Goal: Transaction & Acquisition: Book appointment/travel/reservation

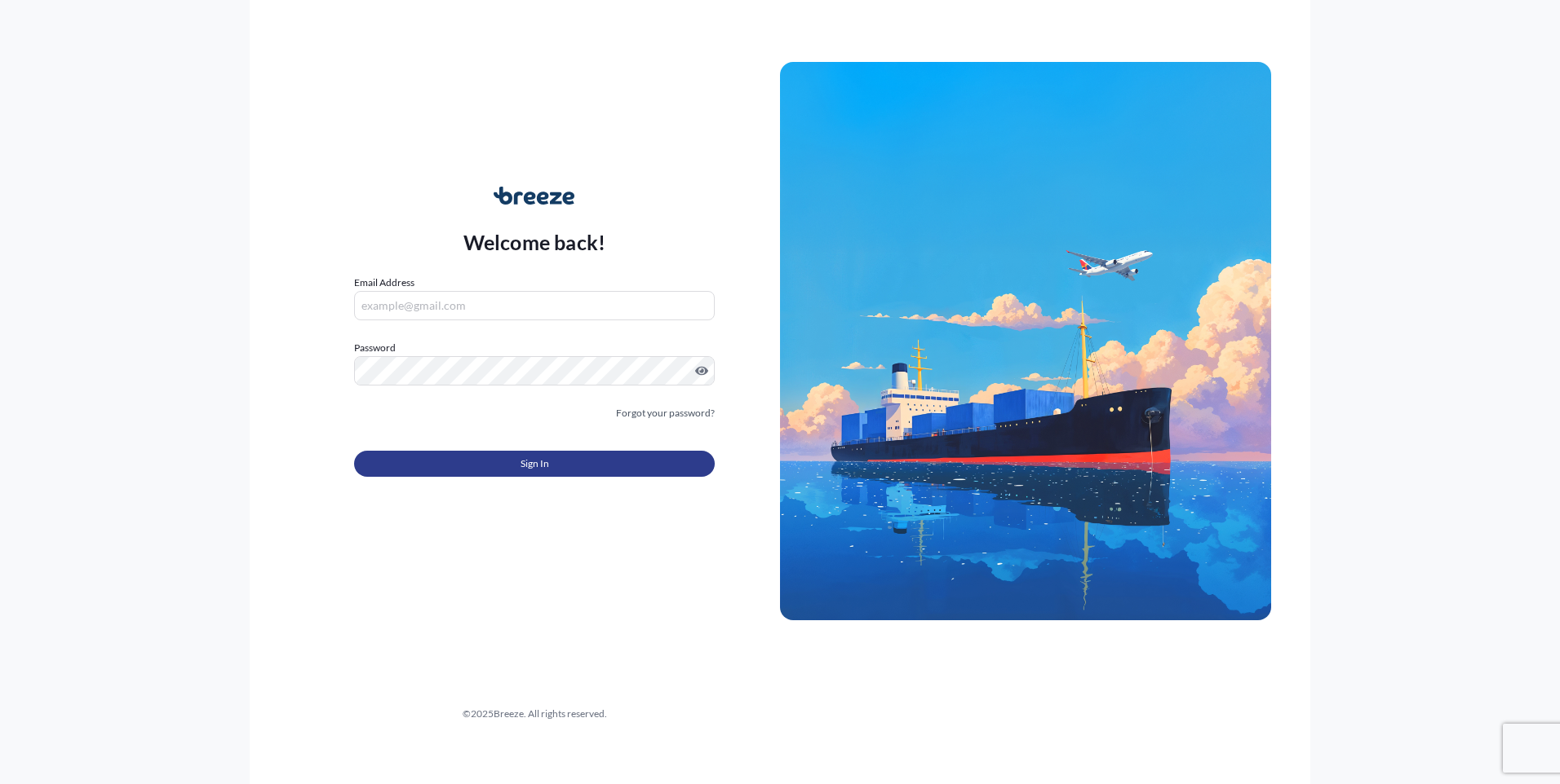
type input "[EMAIL_ADDRESS][PERSON_NAME][DOMAIN_NAME]"
click at [480, 458] on button "Sign In" at bounding box center [534, 464] width 360 height 26
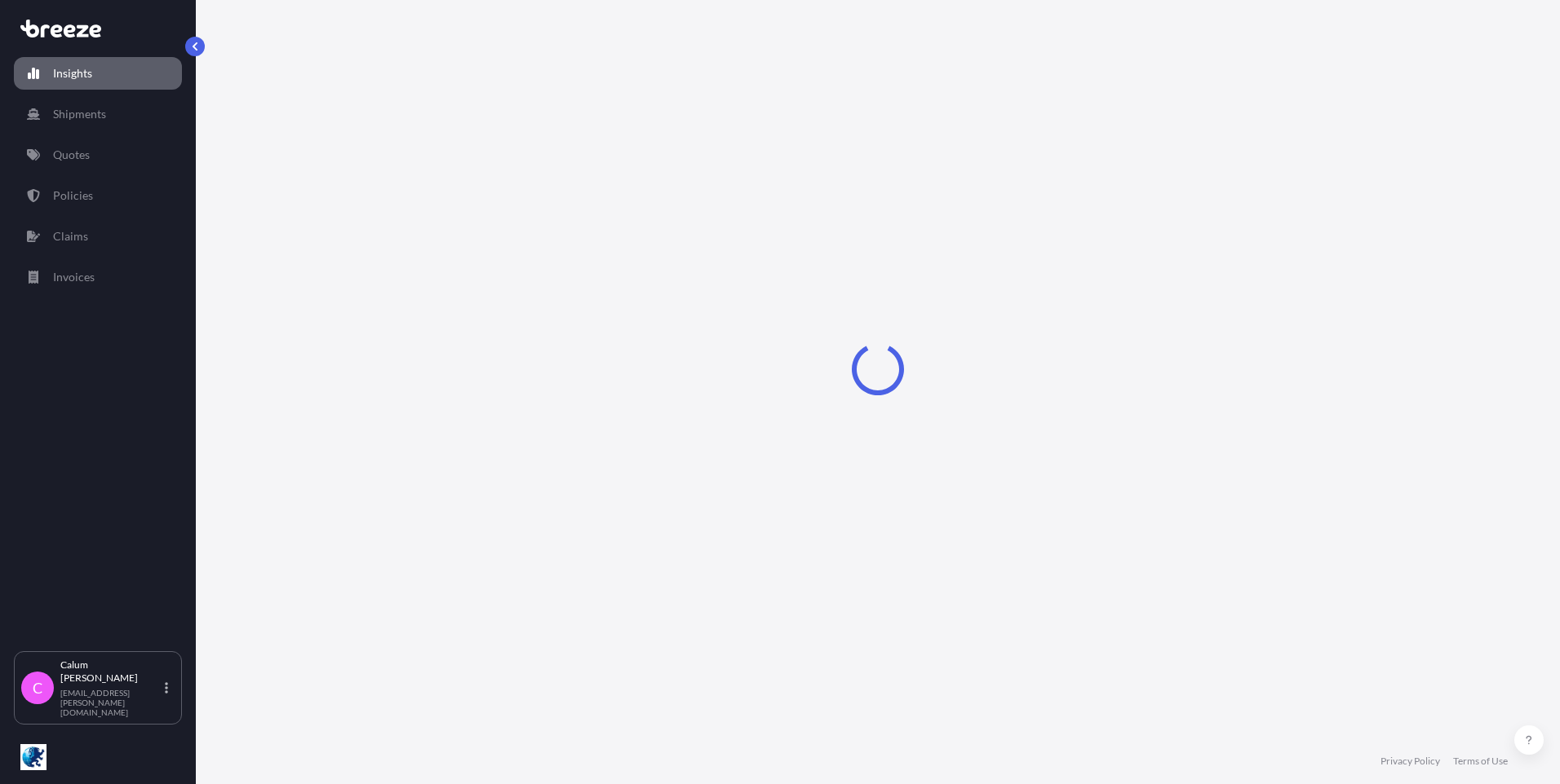
select select "2025"
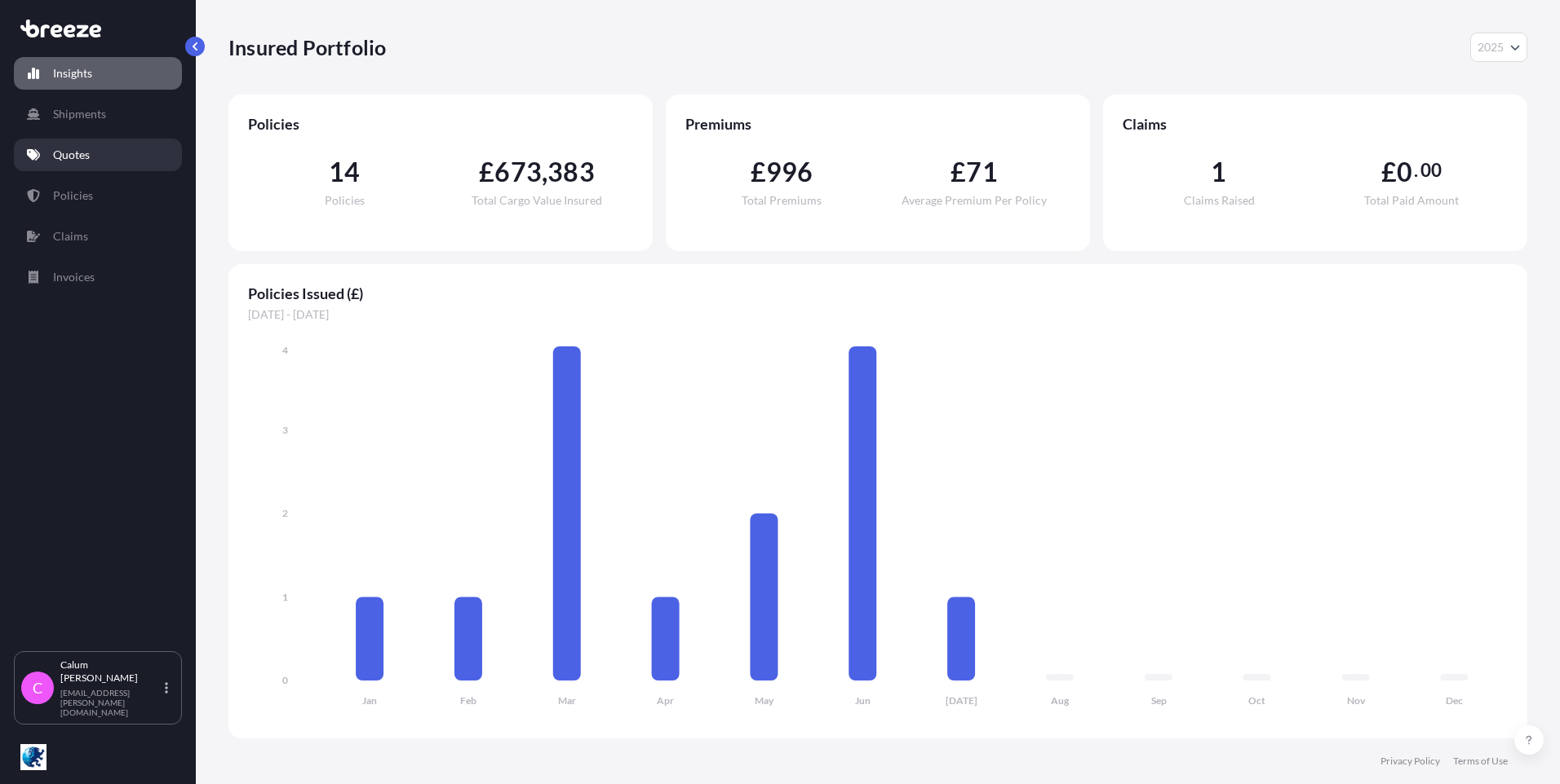
click at [92, 149] on link "Quotes" at bounding box center [97, 155] width 168 height 33
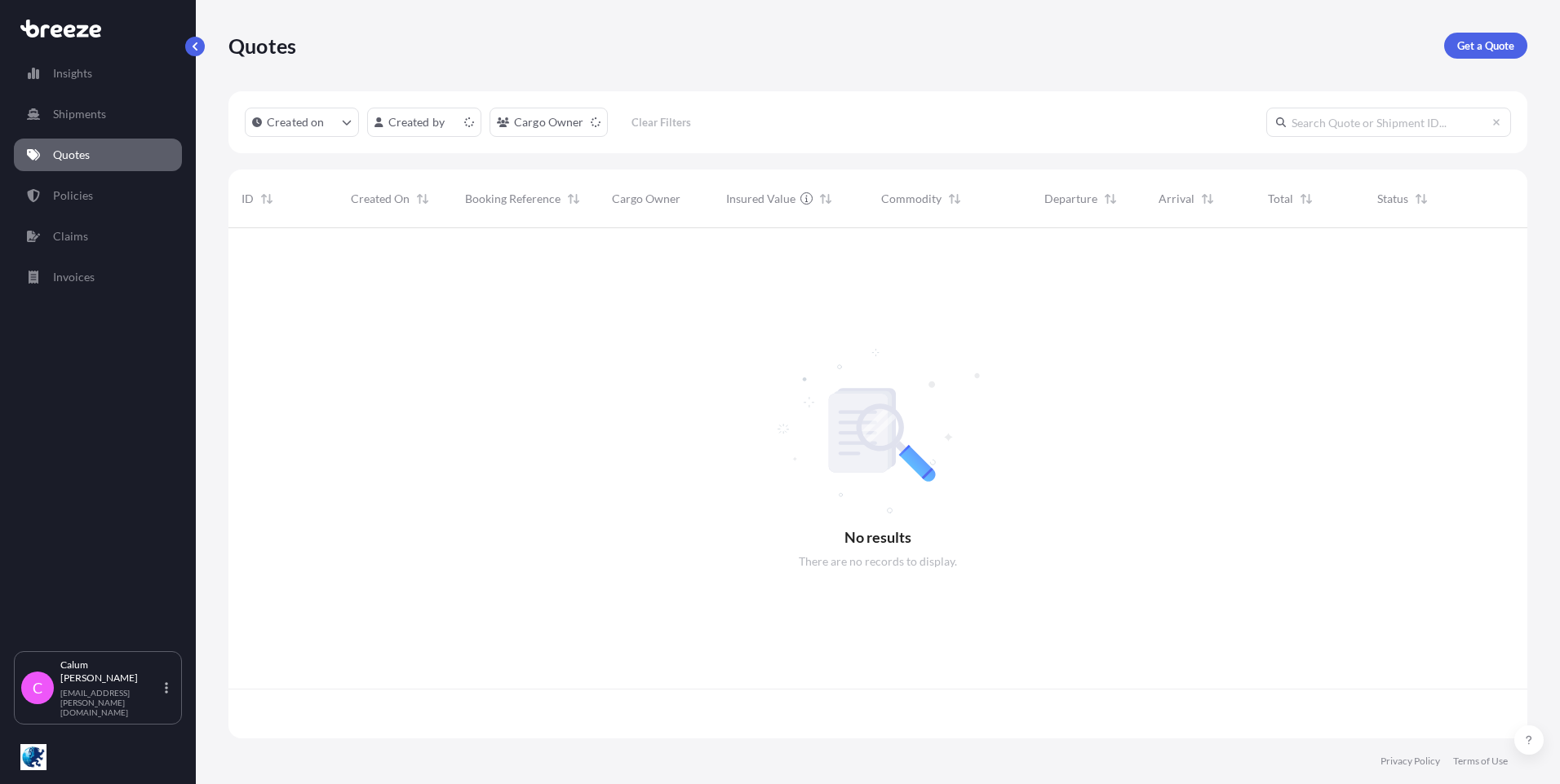
scroll to position [507, 1287]
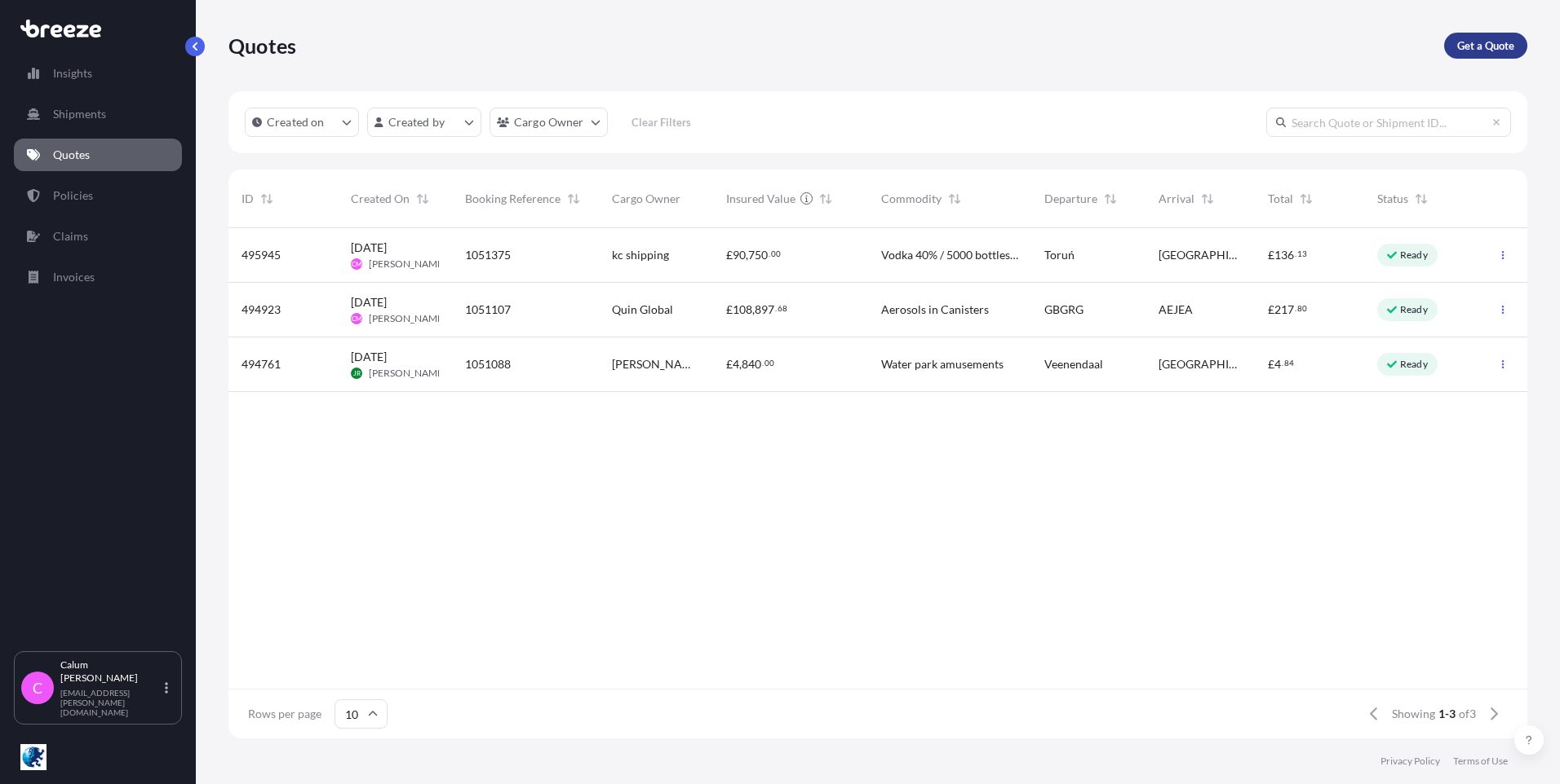
click at [1503, 40] on p "Get a Quote" at bounding box center [1485, 46] width 57 height 16
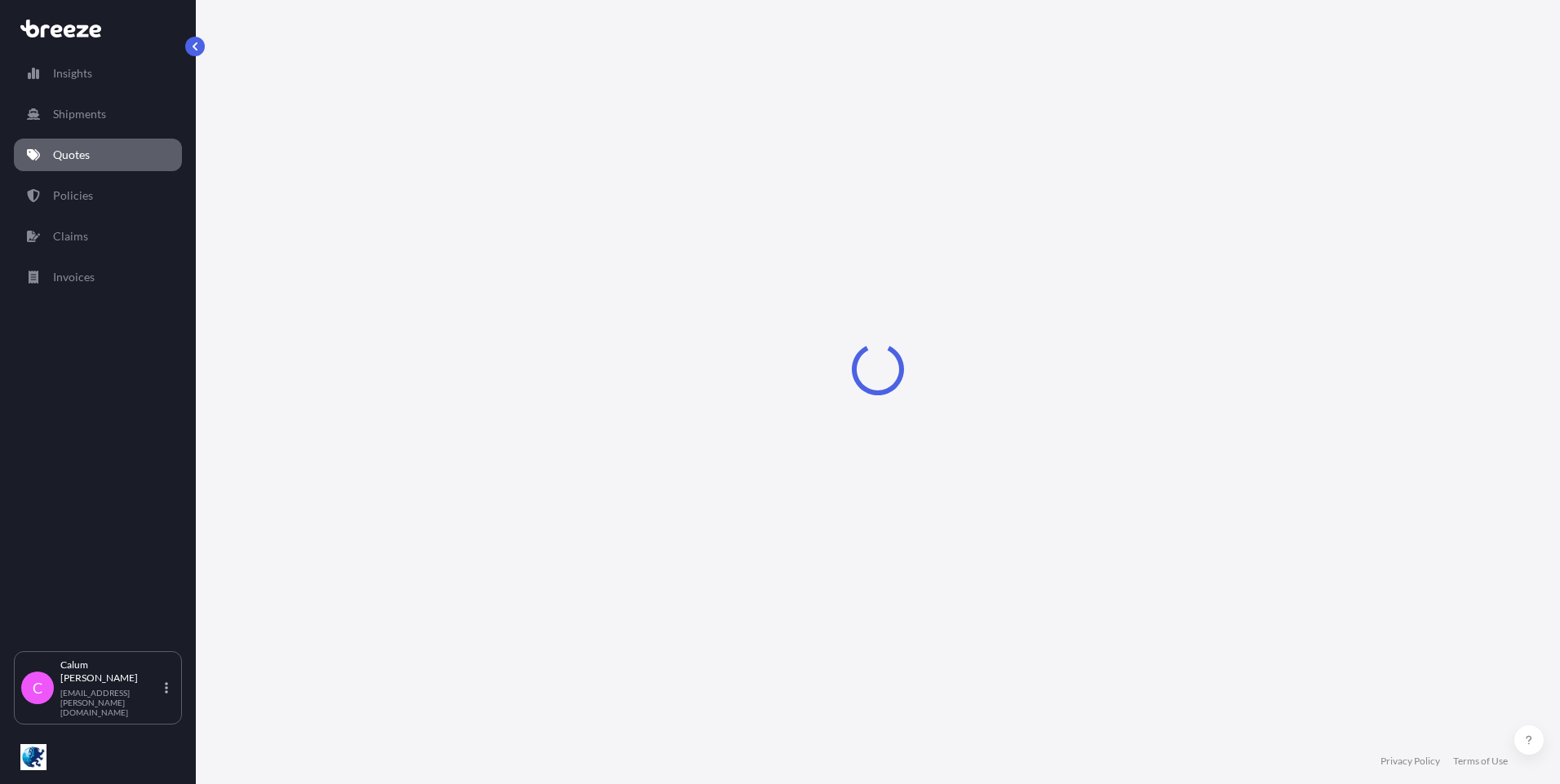
select select "Sea"
select select "1"
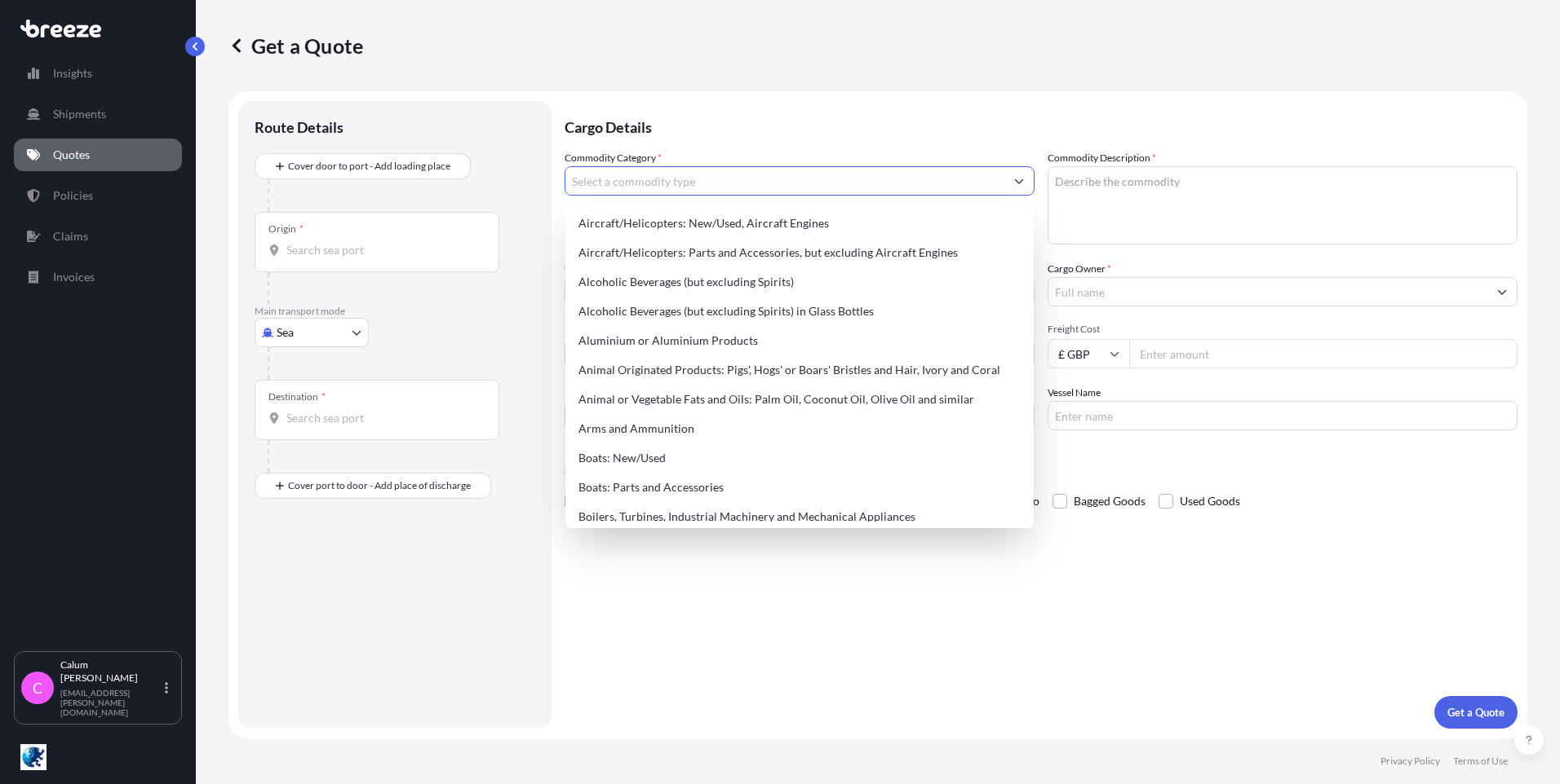
click at [649, 181] on input "Commodity Category *" at bounding box center [784, 181] width 439 height 29
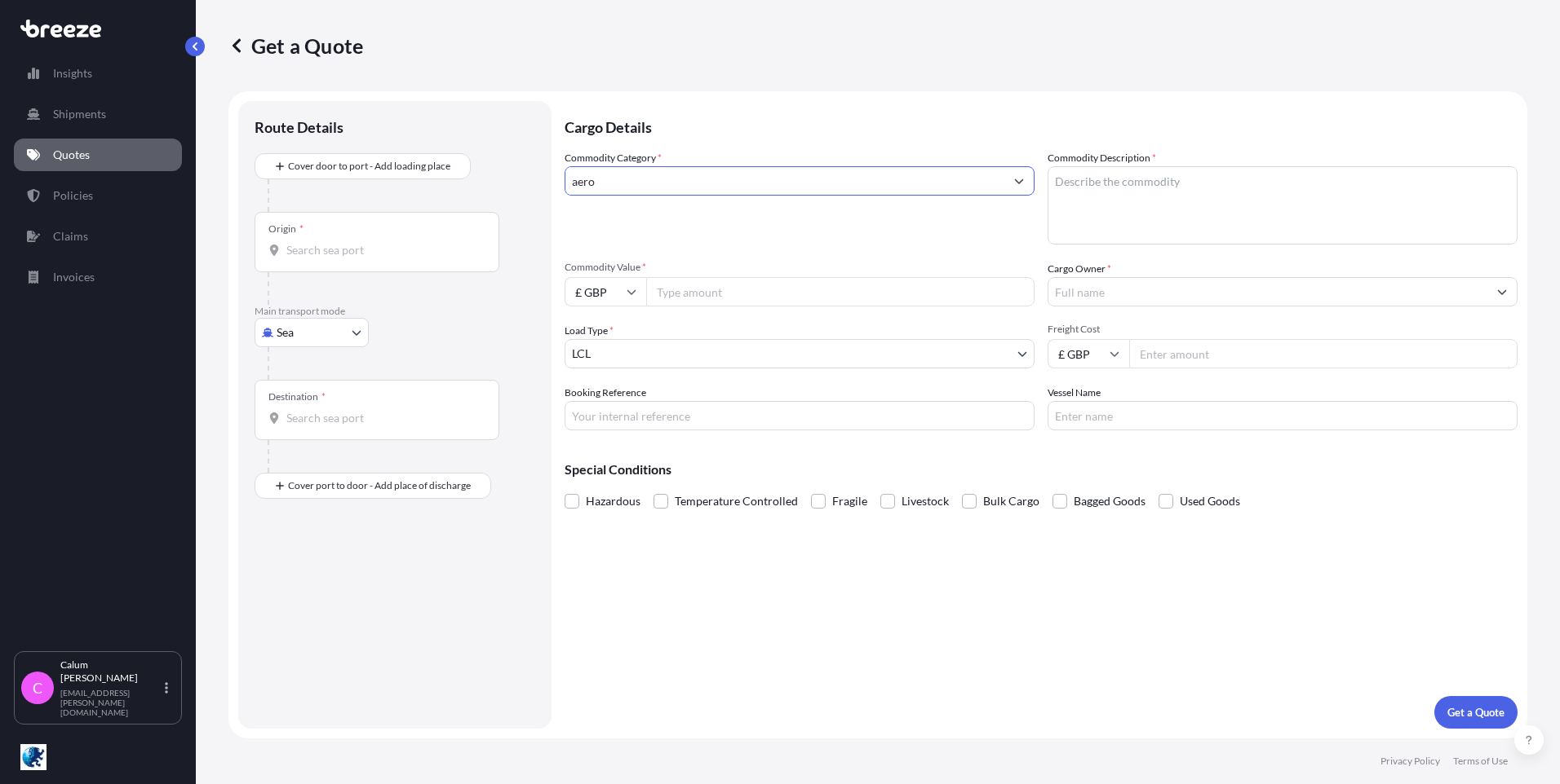
click at [649, 182] on input "aero" at bounding box center [784, 181] width 439 height 29
type input "a"
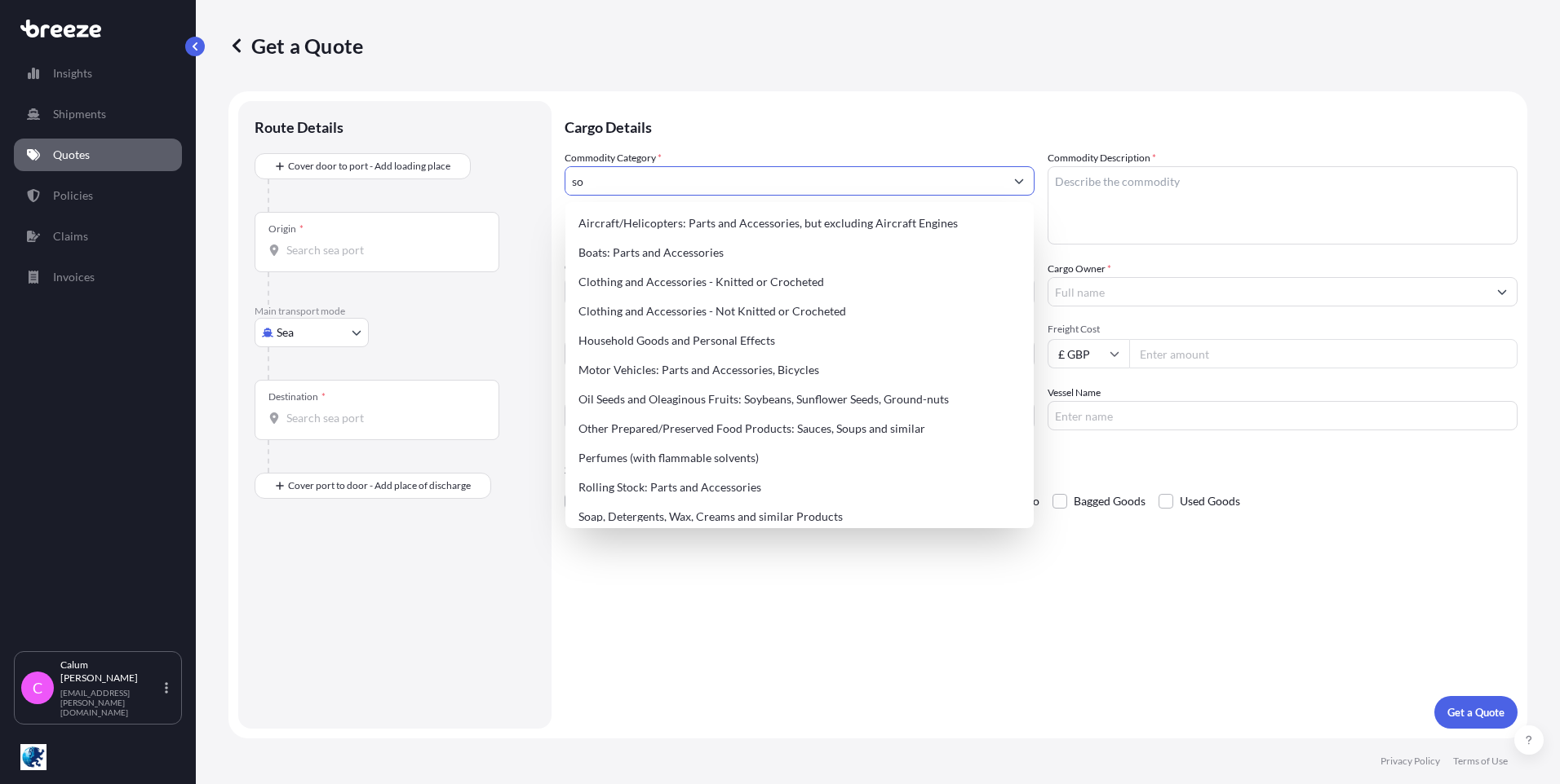
type input "s"
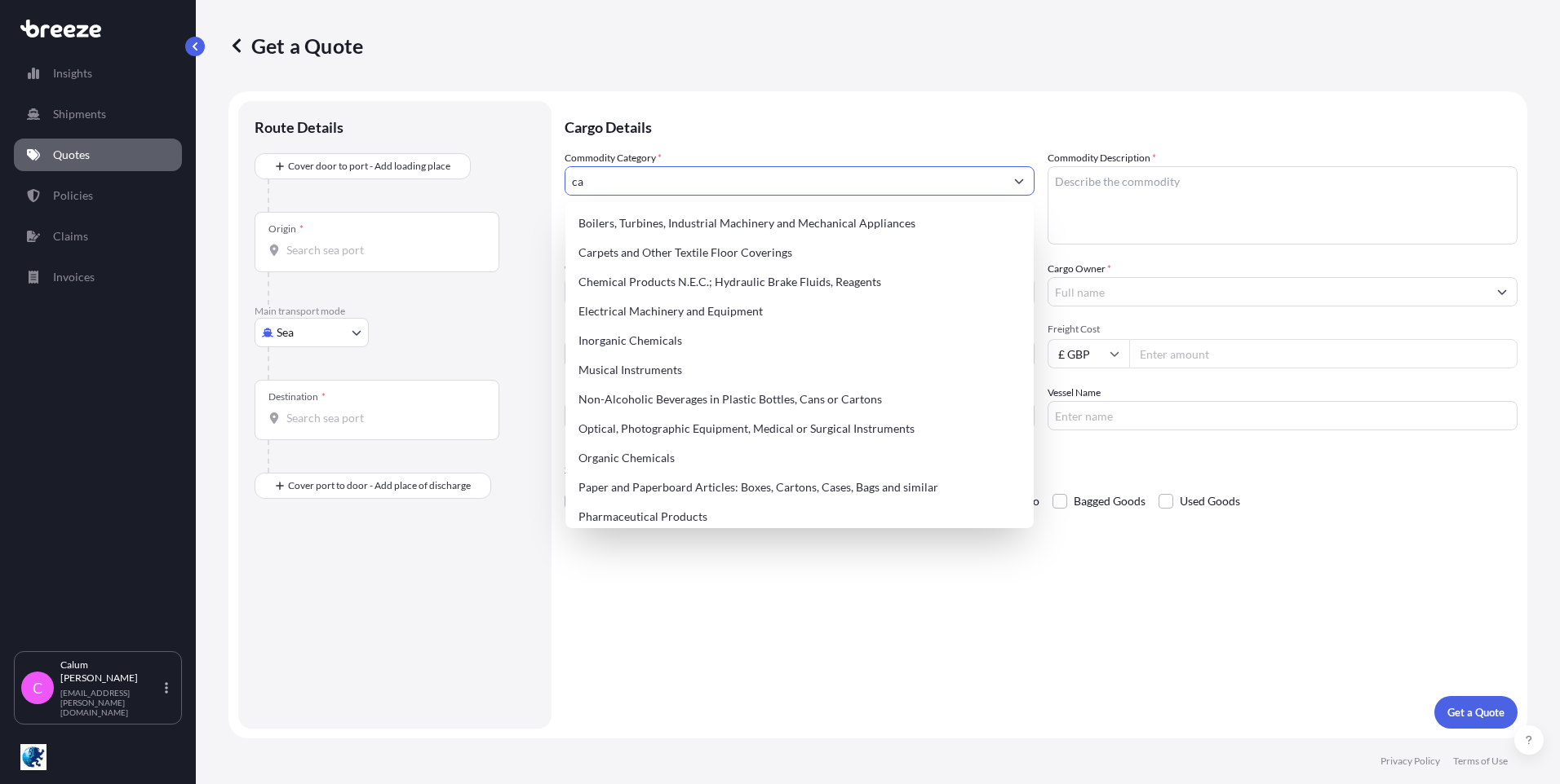
type input "c"
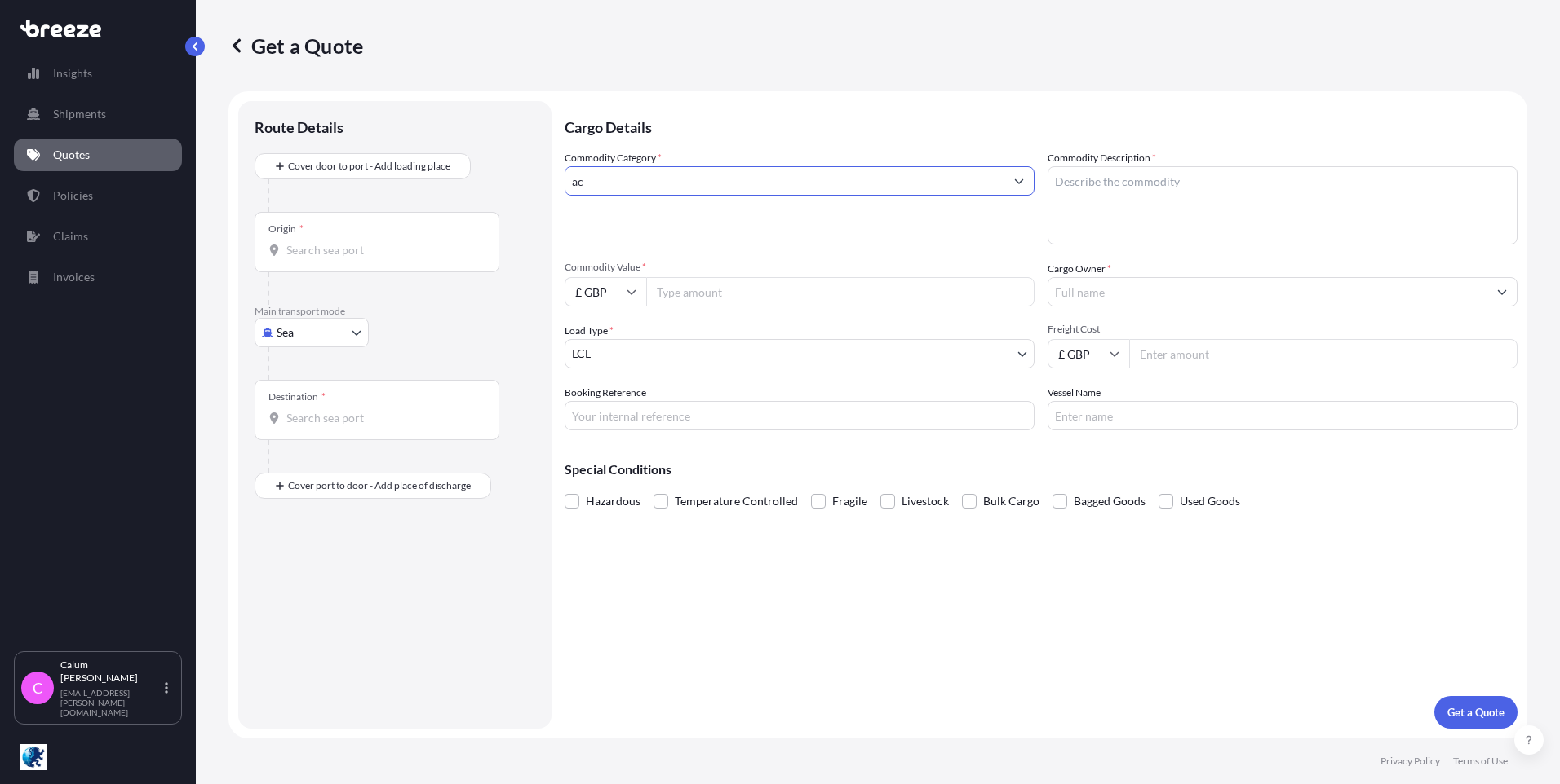
type input "a"
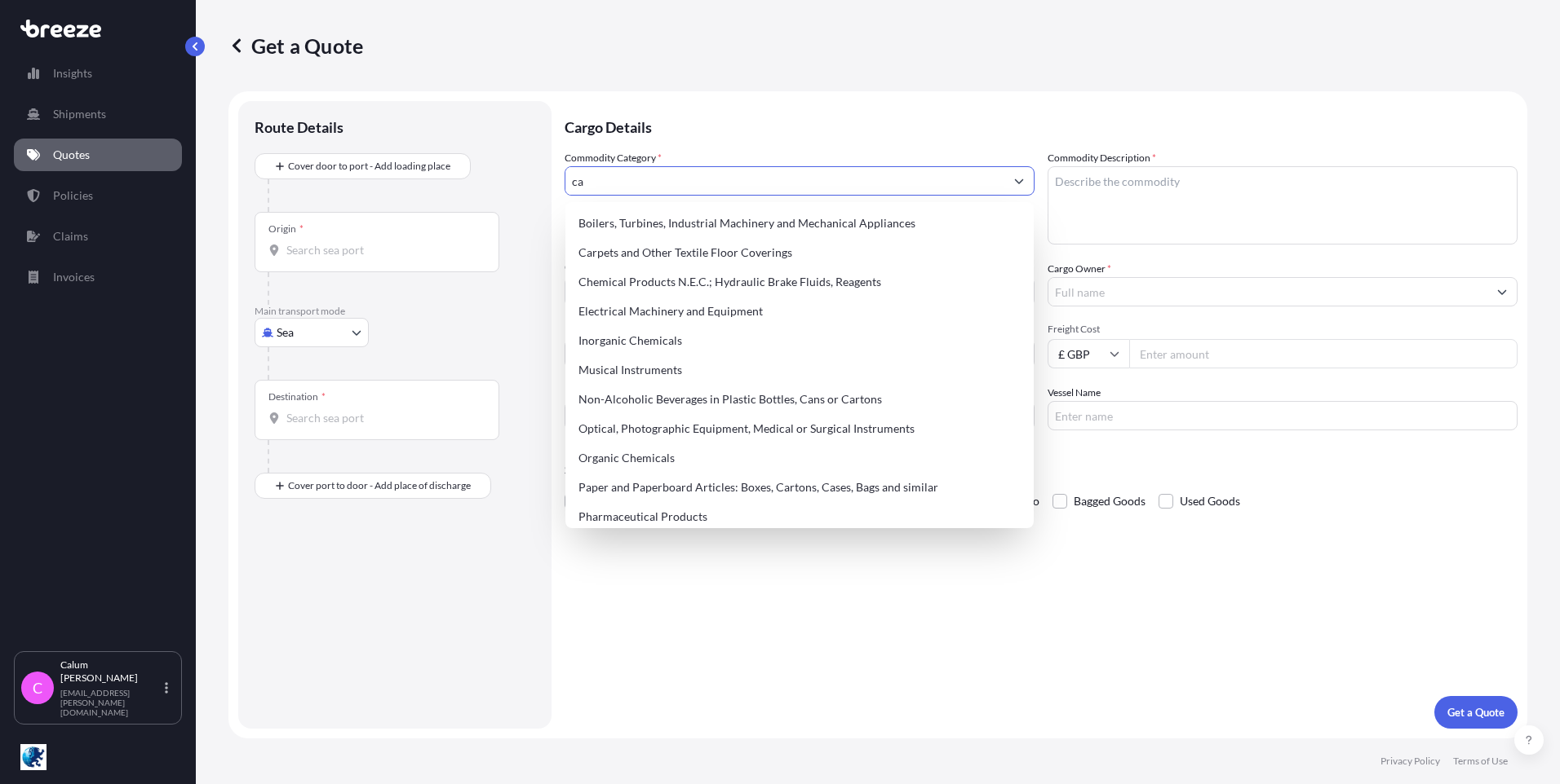
type input "c"
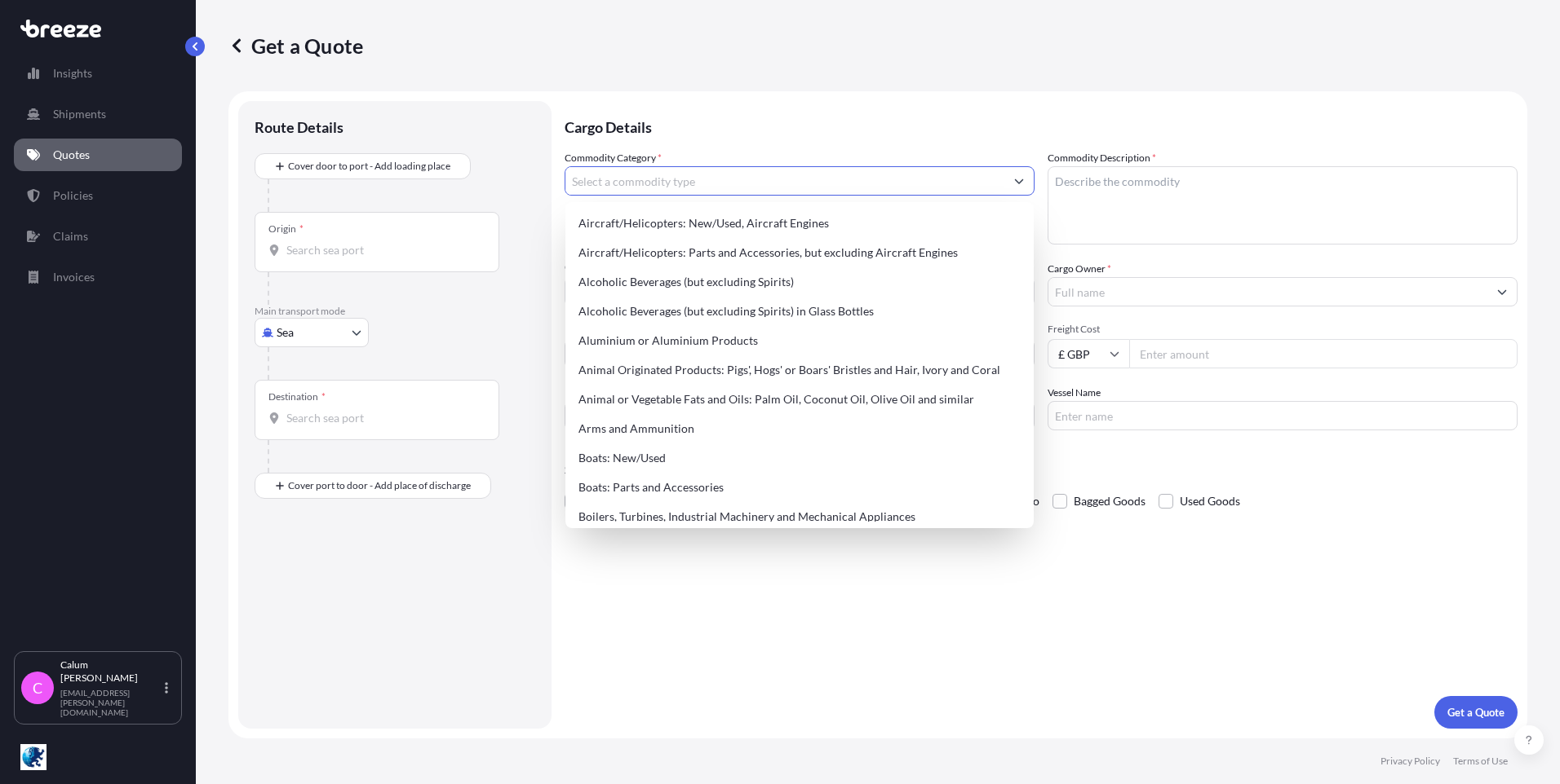
click at [633, 177] on input "Commodity Category *" at bounding box center [784, 181] width 439 height 29
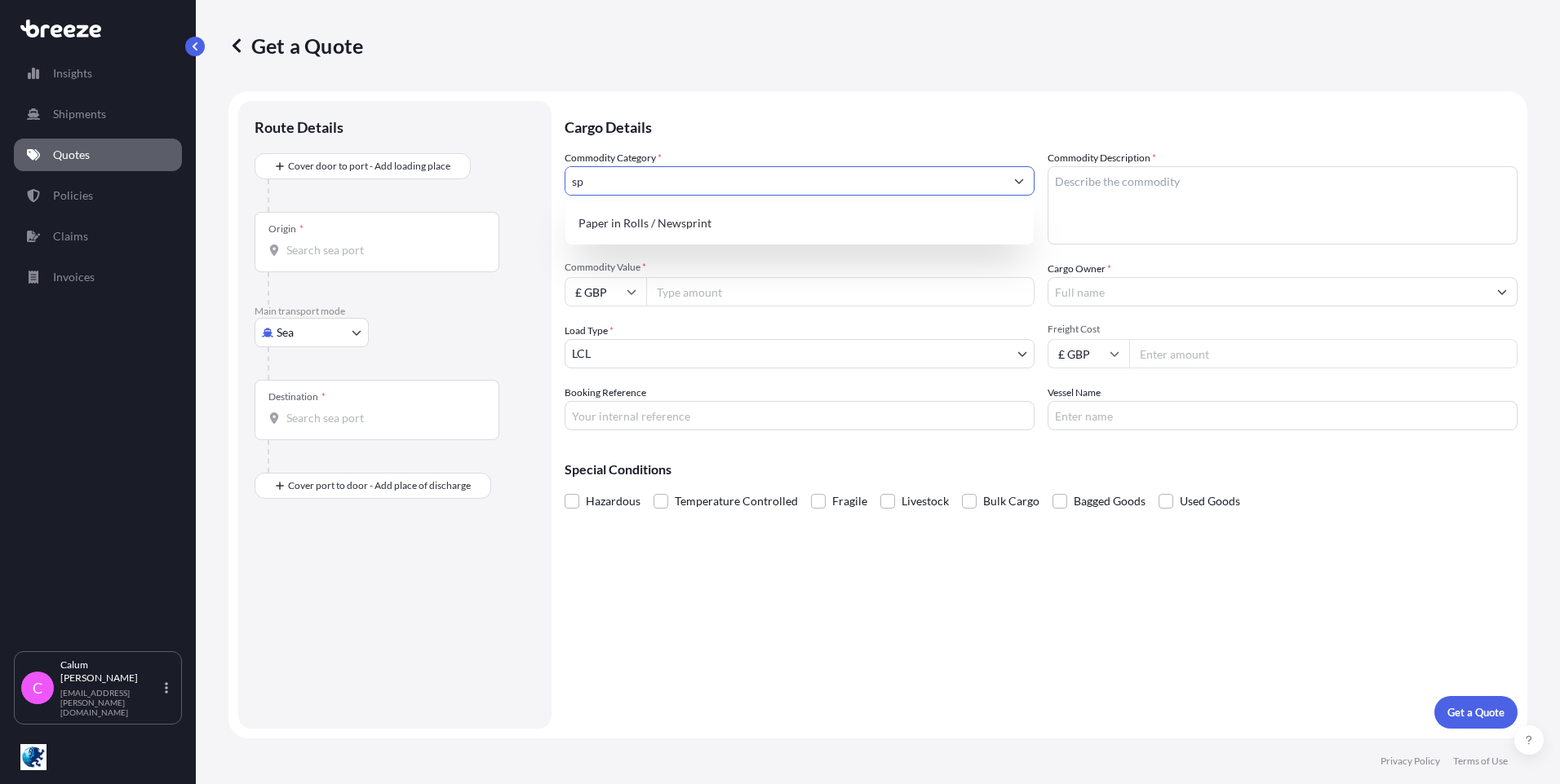
type input "s"
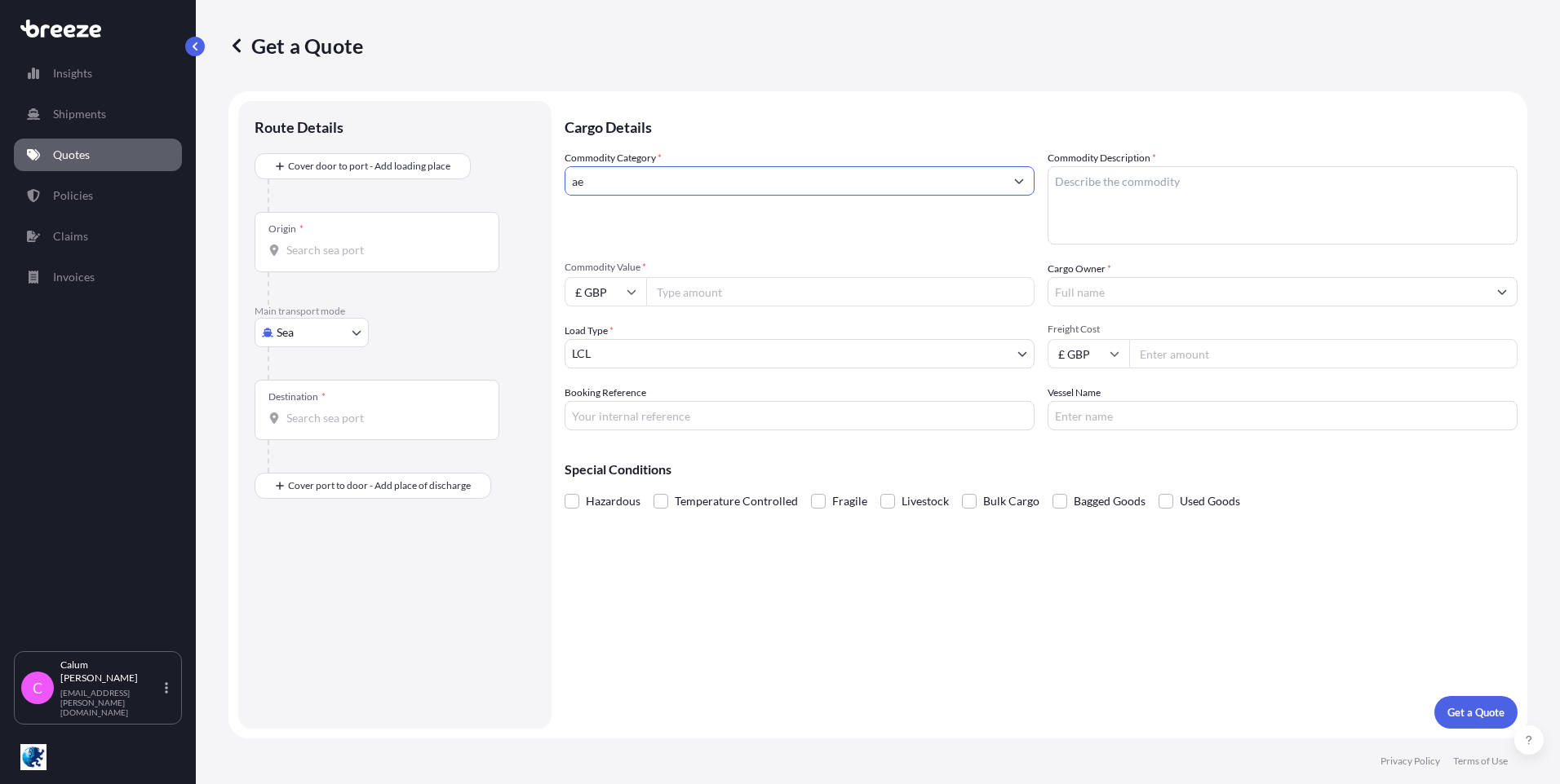
type input "a"
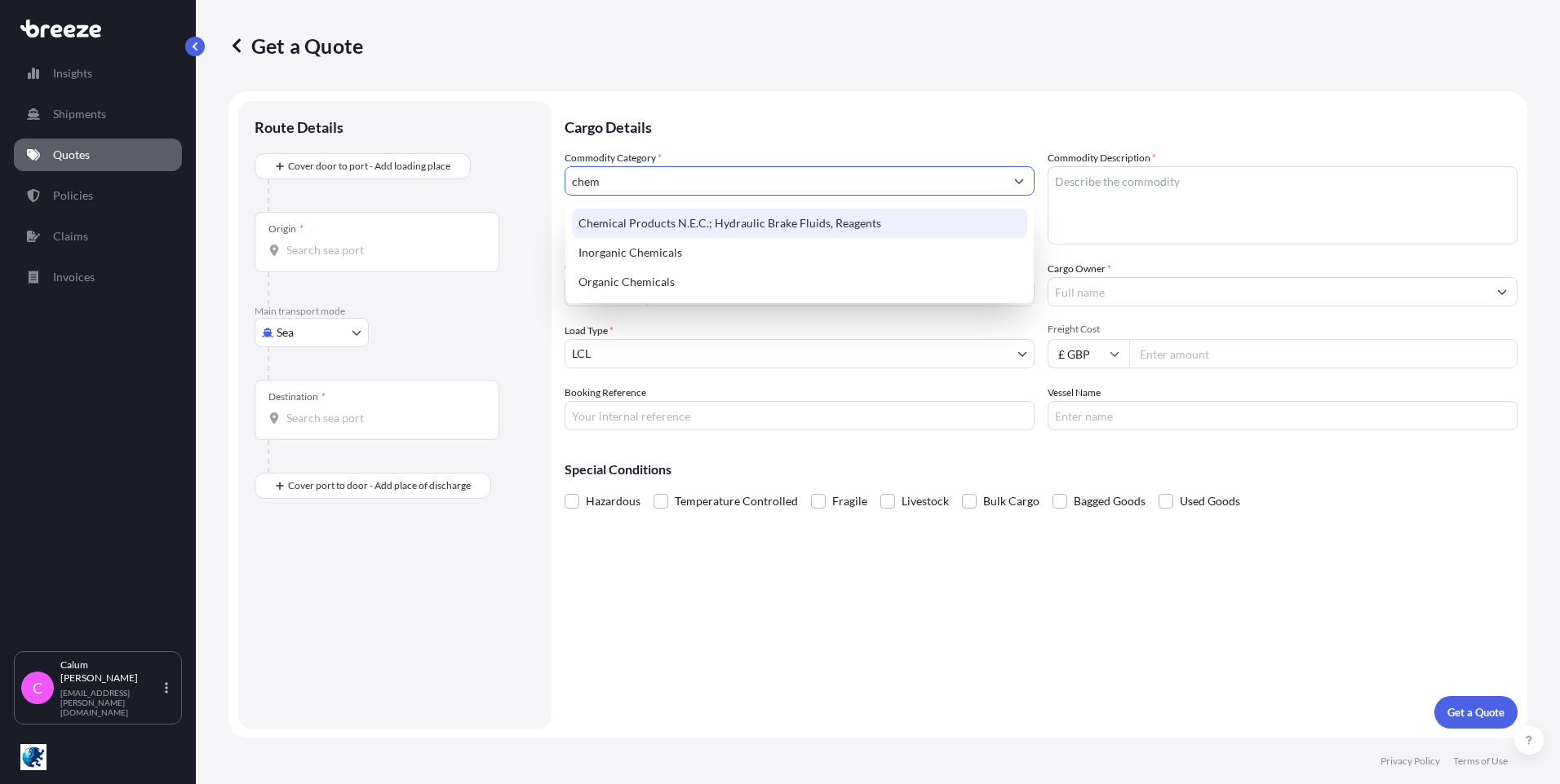
click at [652, 221] on div "Chemical Products N.E.C.; Hydraulic Brake Fluids, Reagents" at bounding box center [799, 223] width 455 height 29
type input "C"
click at [653, 256] on div "Inorganic Chemicals" at bounding box center [799, 252] width 455 height 29
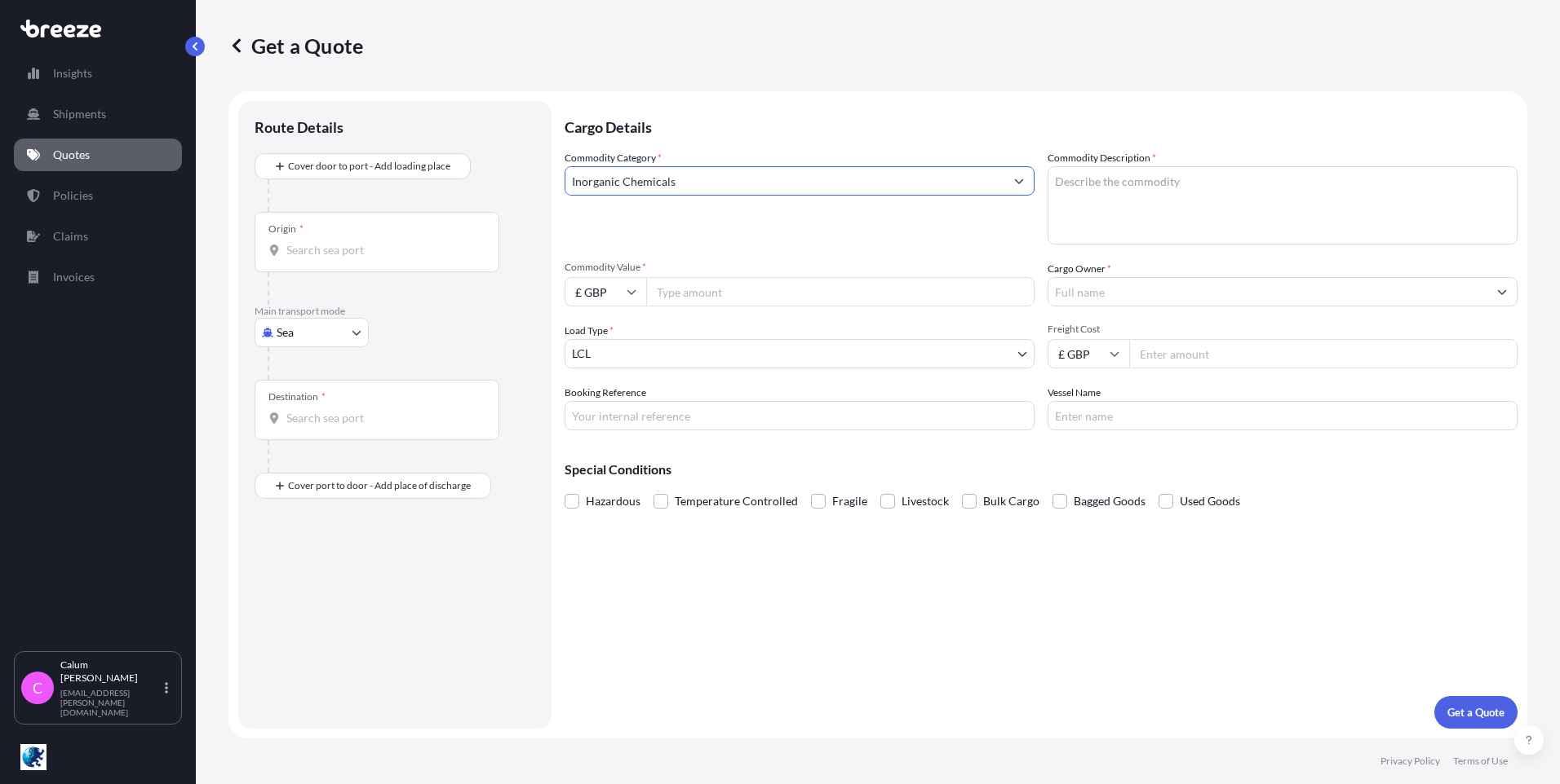
type input "Inorganic Chemicals"
click at [1126, 177] on textarea "Commodity Description *" at bounding box center [1282, 205] width 470 height 78
click at [1199, 178] on textarea "Aerosols UN3501" at bounding box center [1282, 205] width 470 height 78
type textarea "Aerosols UN3501 DG class: 2.1"
drag, startPoint x: 1238, startPoint y: 171, endPoint x: 1099, endPoint y: 184, distance: 139.6
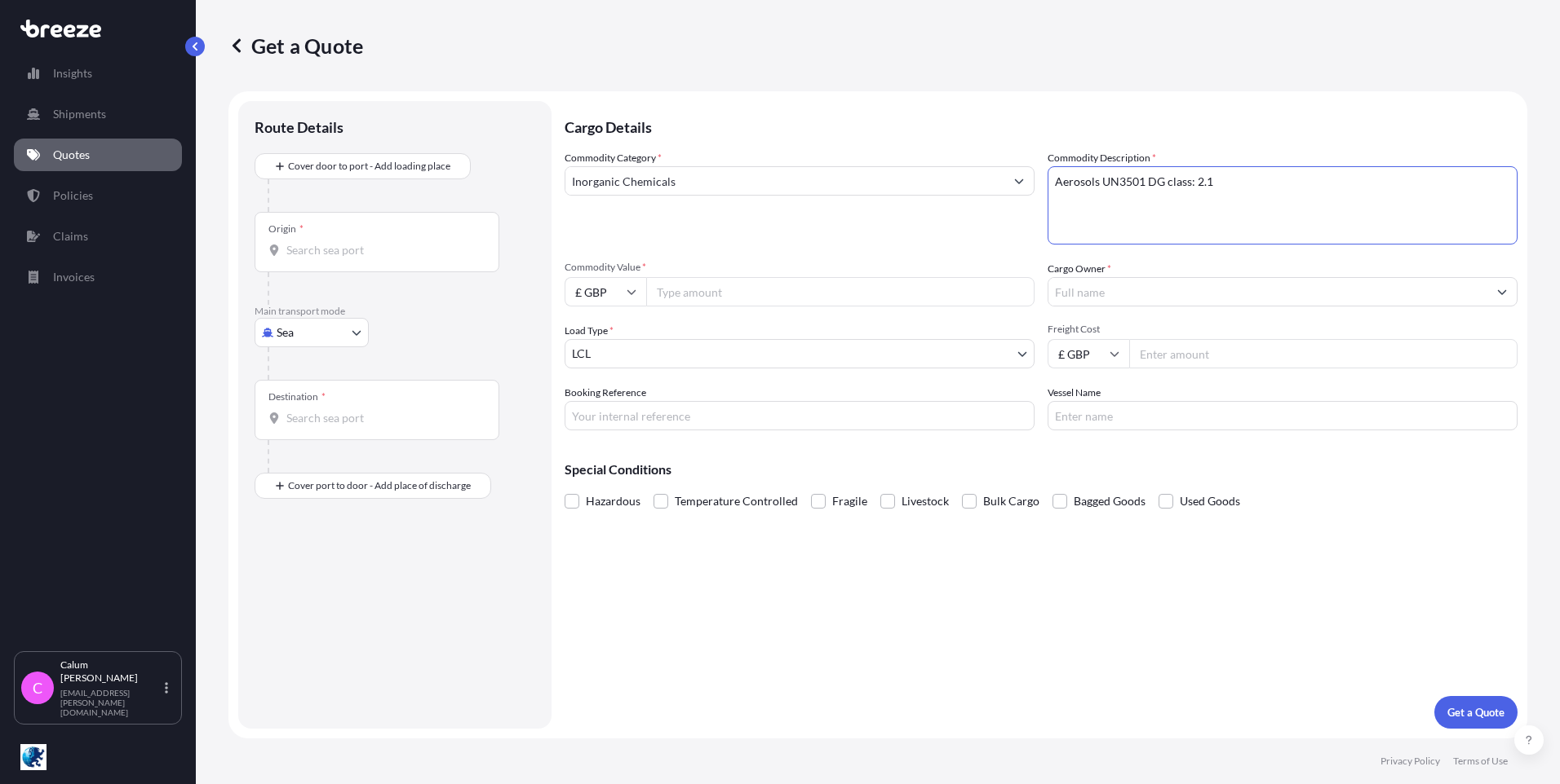
click at [1099, 184] on textarea "Aerosols UN3501 DG class: 2.1" at bounding box center [1282, 205] width 470 height 78
click at [1257, 177] on textarea "Aerosols UN3501 DG class: 2.1" at bounding box center [1282, 205] width 470 height 78
click at [683, 296] on input "Commodity Value *" at bounding box center [840, 292] width 389 height 29
click at [693, 296] on input "Commodity Value *" at bounding box center [840, 292] width 389 height 29
type input "4341.20"
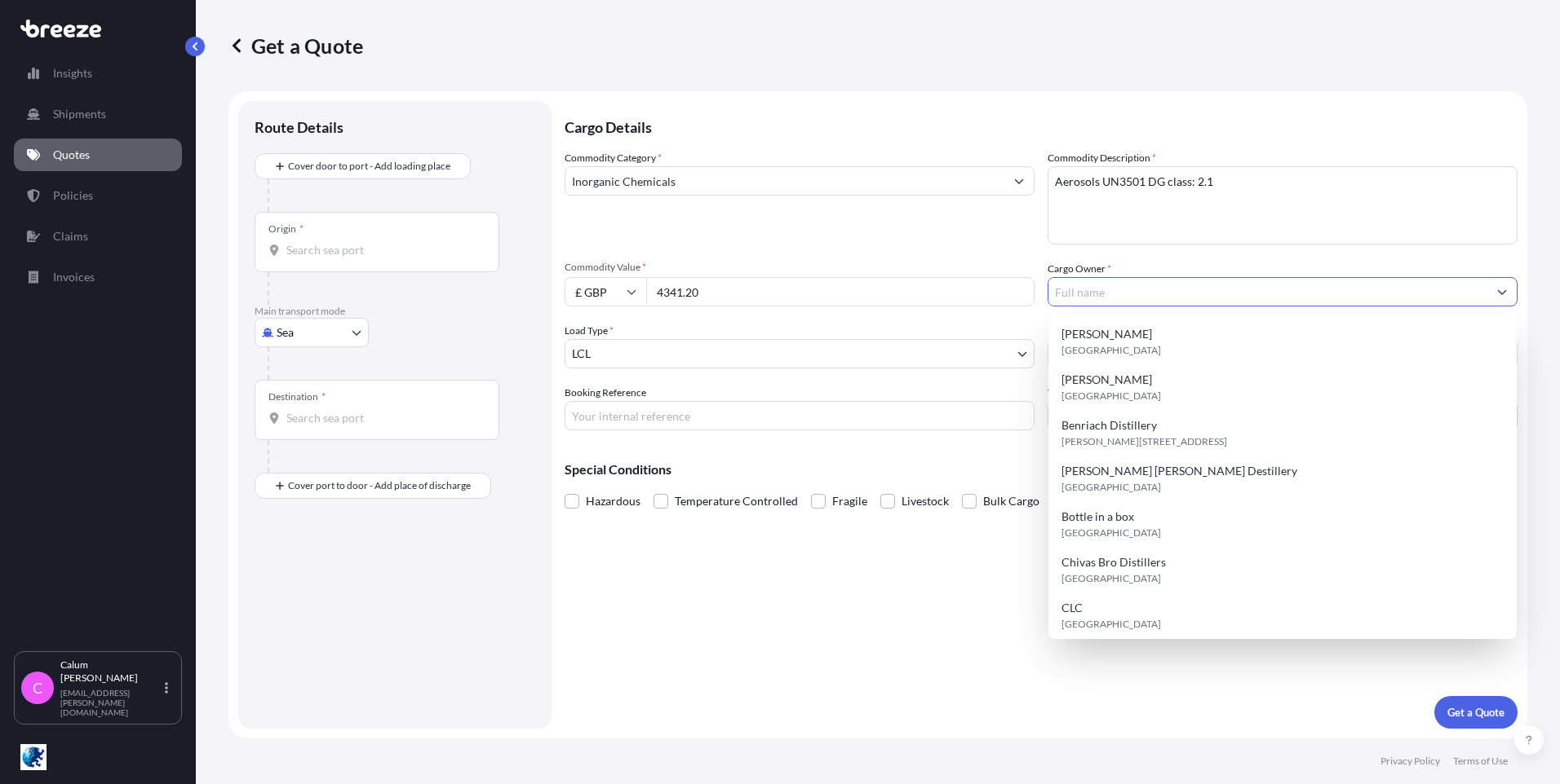
click at [1064, 295] on input "Cargo Owner *" at bounding box center [1267, 292] width 439 height 29
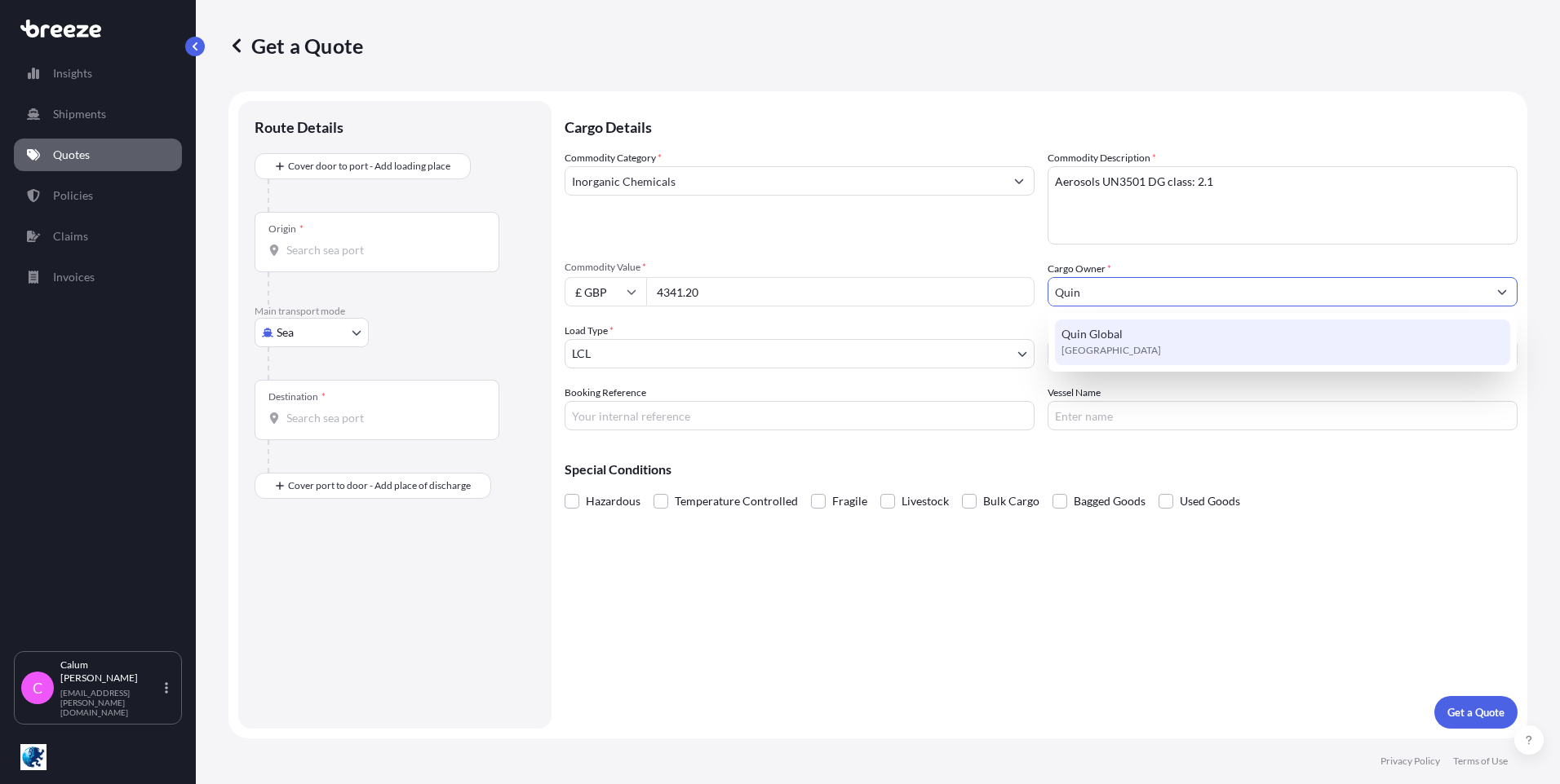
click at [1100, 334] on span "Quin Global" at bounding box center [1091, 334] width 61 height 16
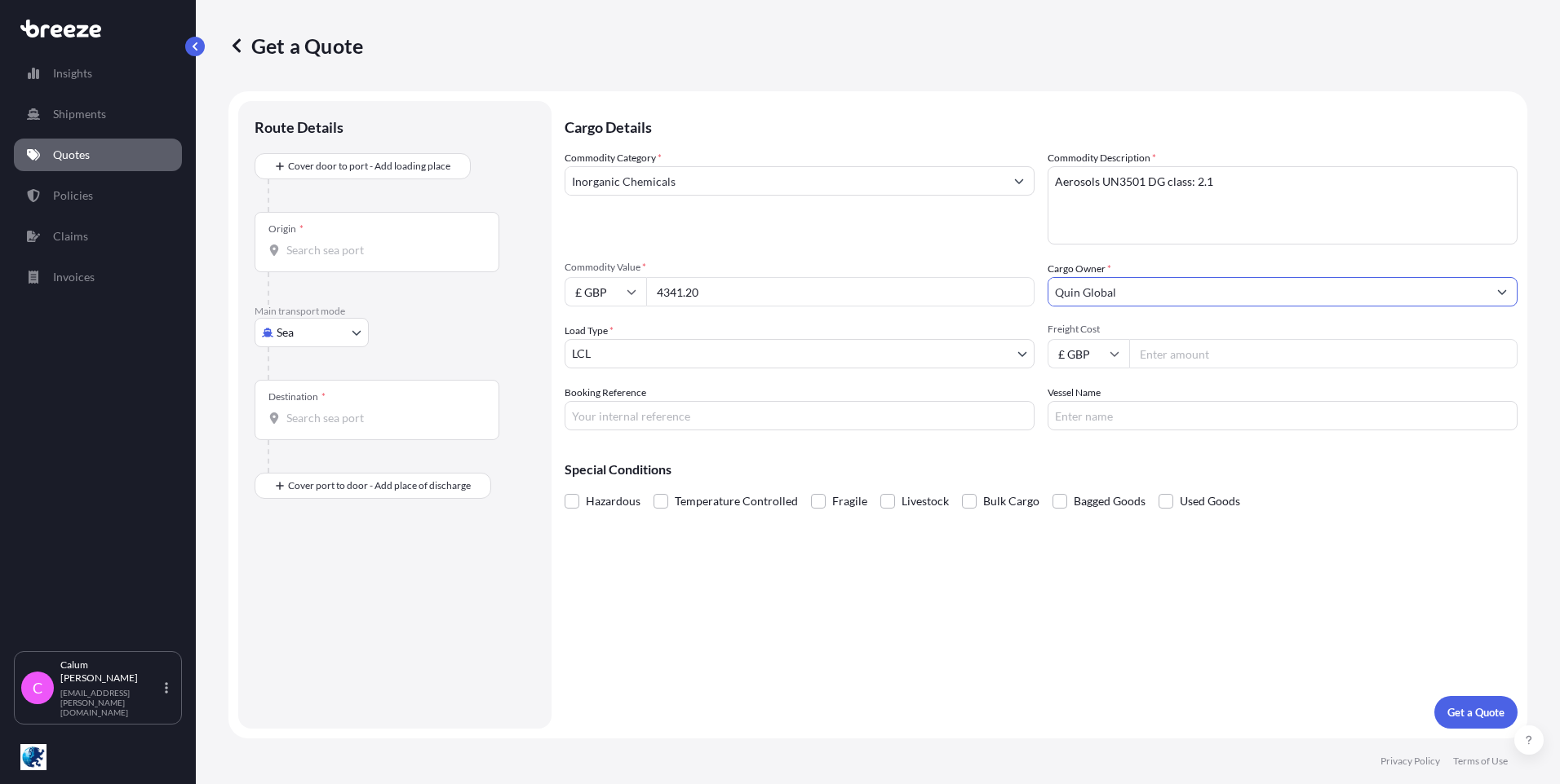
type input "Quin Global"
click at [1157, 358] on input "Freight Cost" at bounding box center [1323, 354] width 389 height 29
type input "200"
click at [632, 418] on input "Booking Reference" at bounding box center [799, 416] width 470 height 29
paste input "1051510"
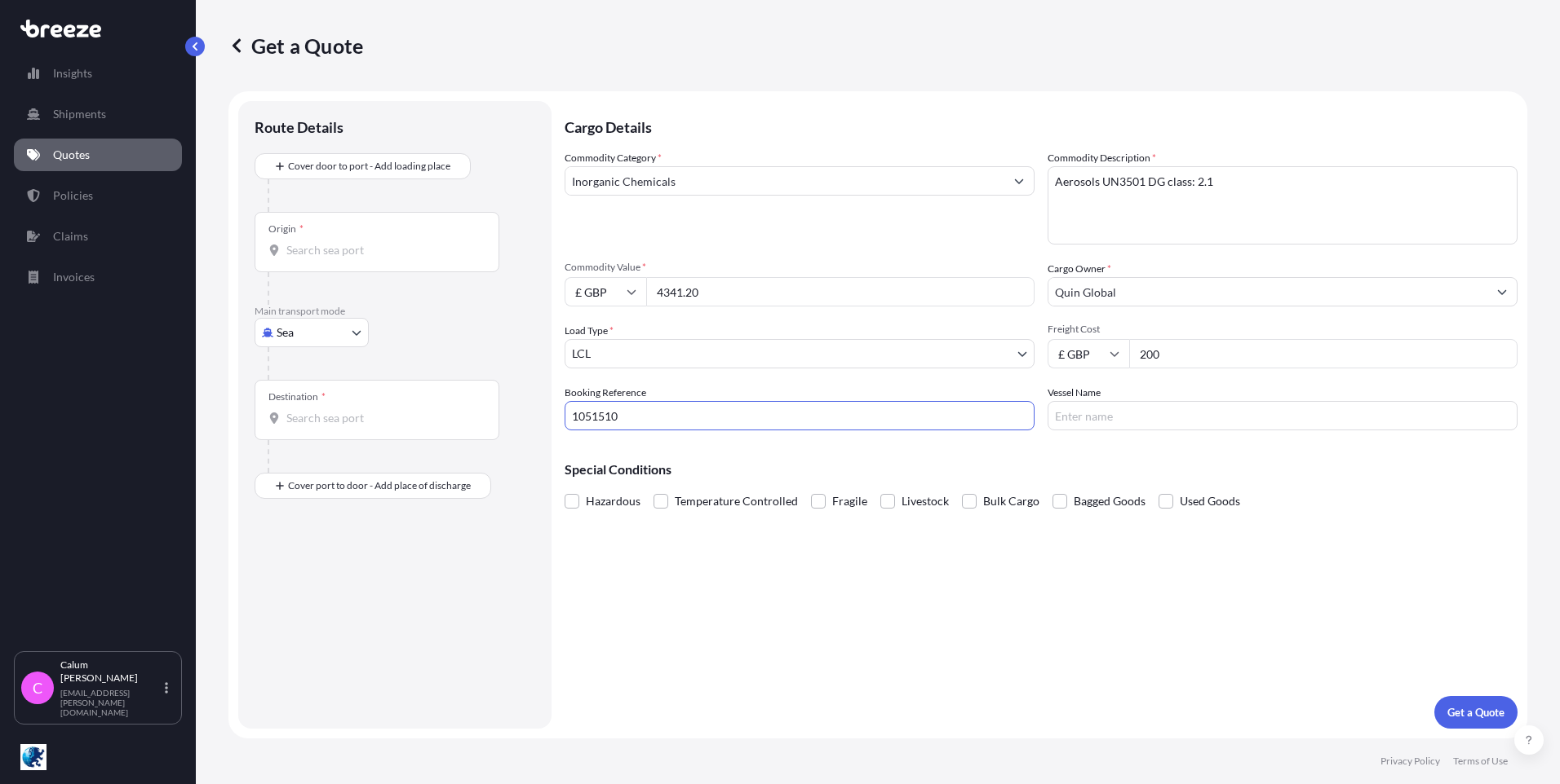
type input "1051510"
click at [1100, 414] on input "Vessel Name" at bounding box center [1282, 416] width 470 height 29
drag, startPoint x: 600, startPoint y: 534, endPoint x: 591, endPoint y: 524, distance: 13.5
click at [594, 527] on div "Cargo Details Commodity Category * Inorganic Chemicals Commodity Description * …" at bounding box center [1040, 414] width 952 height 628
click at [574, 500] on span at bounding box center [571, 501] width 15 height 15
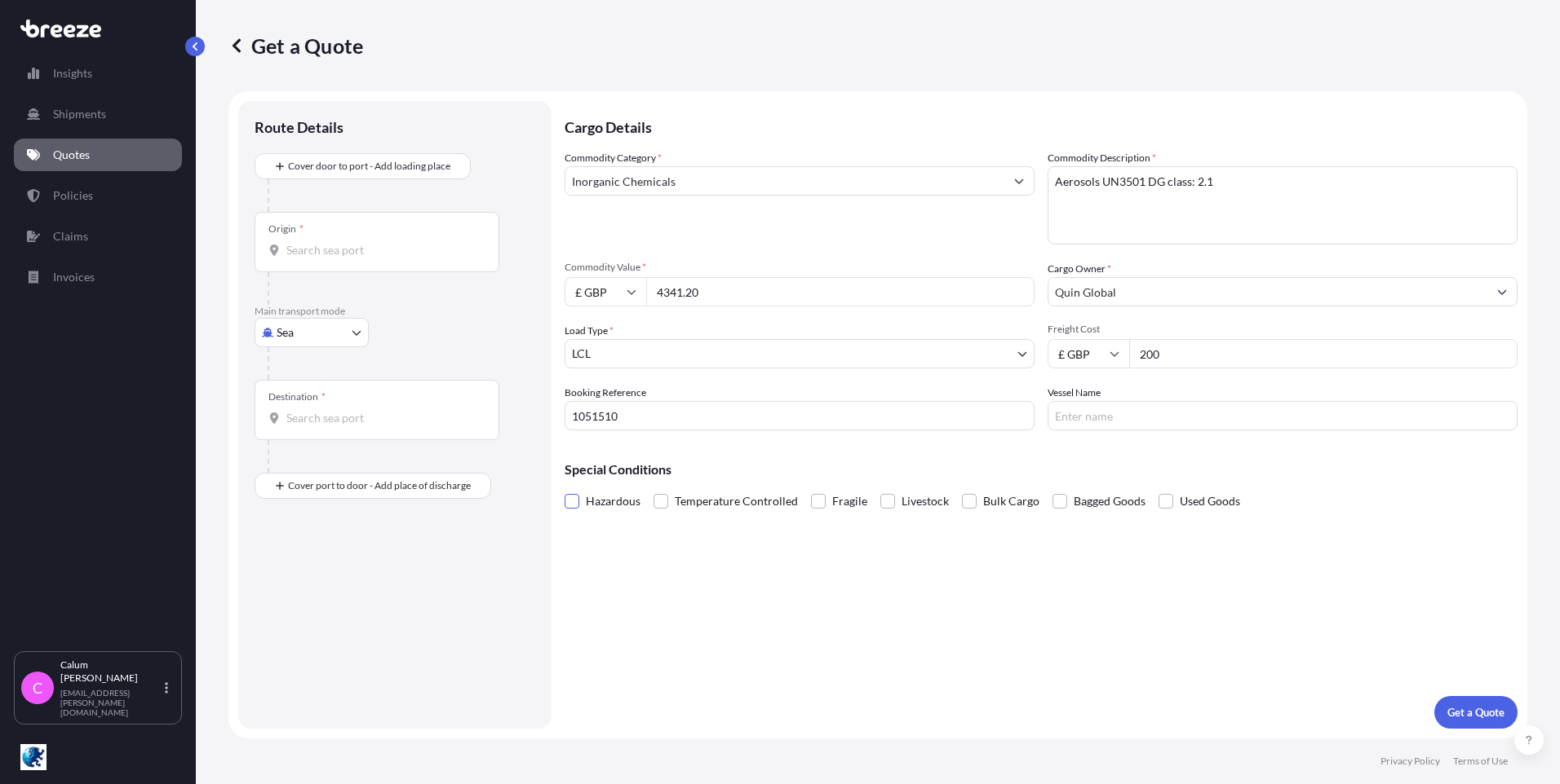
click at [565, 489] on input "Hazardous" at bounding box center [565, 489] width 0 height 0
click at [318, 251] on input "Origin *" at bounding box center [382, 250] width 192 height 16
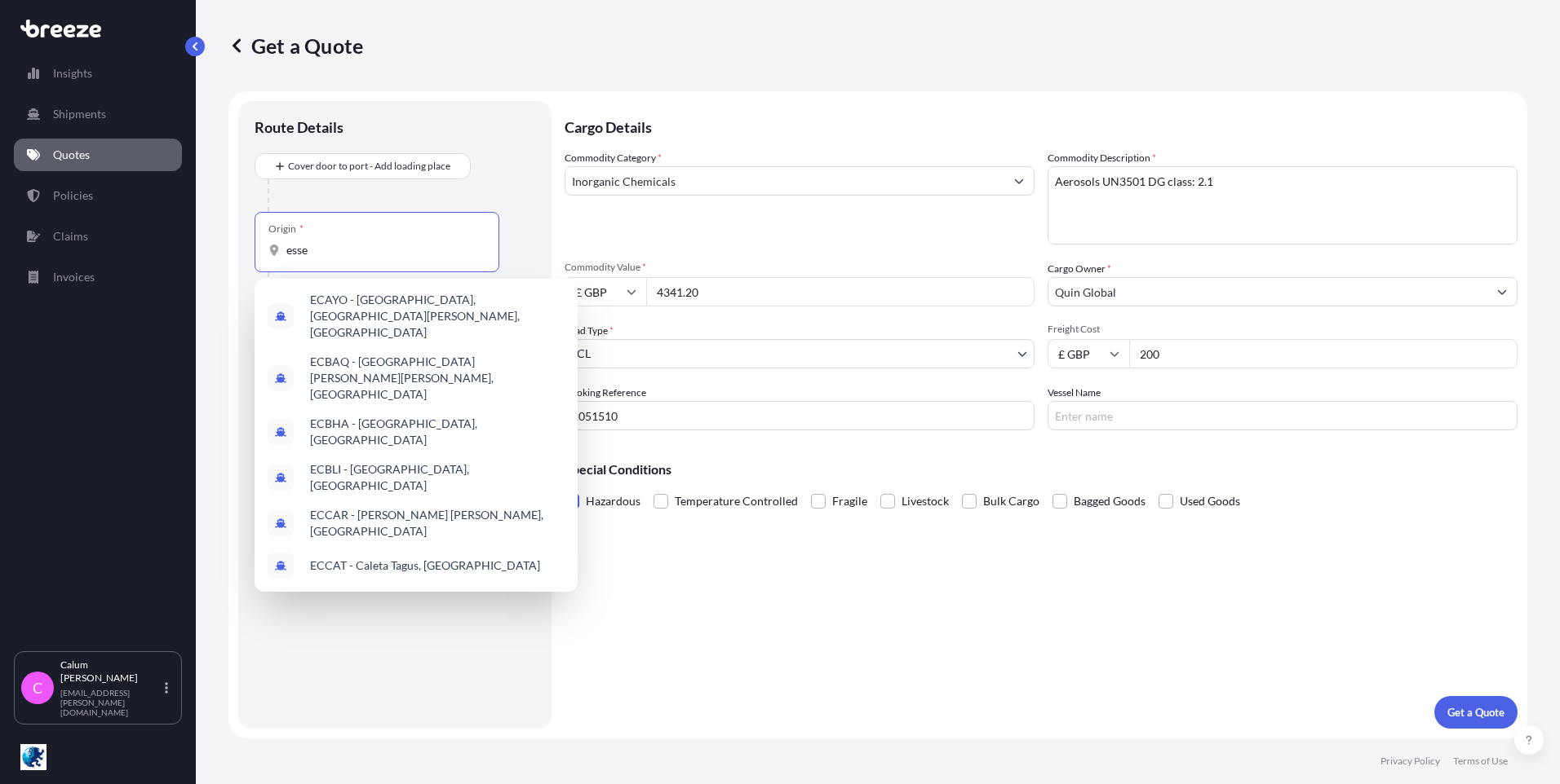
type input "[GEOGRAPHIC_DATA]"
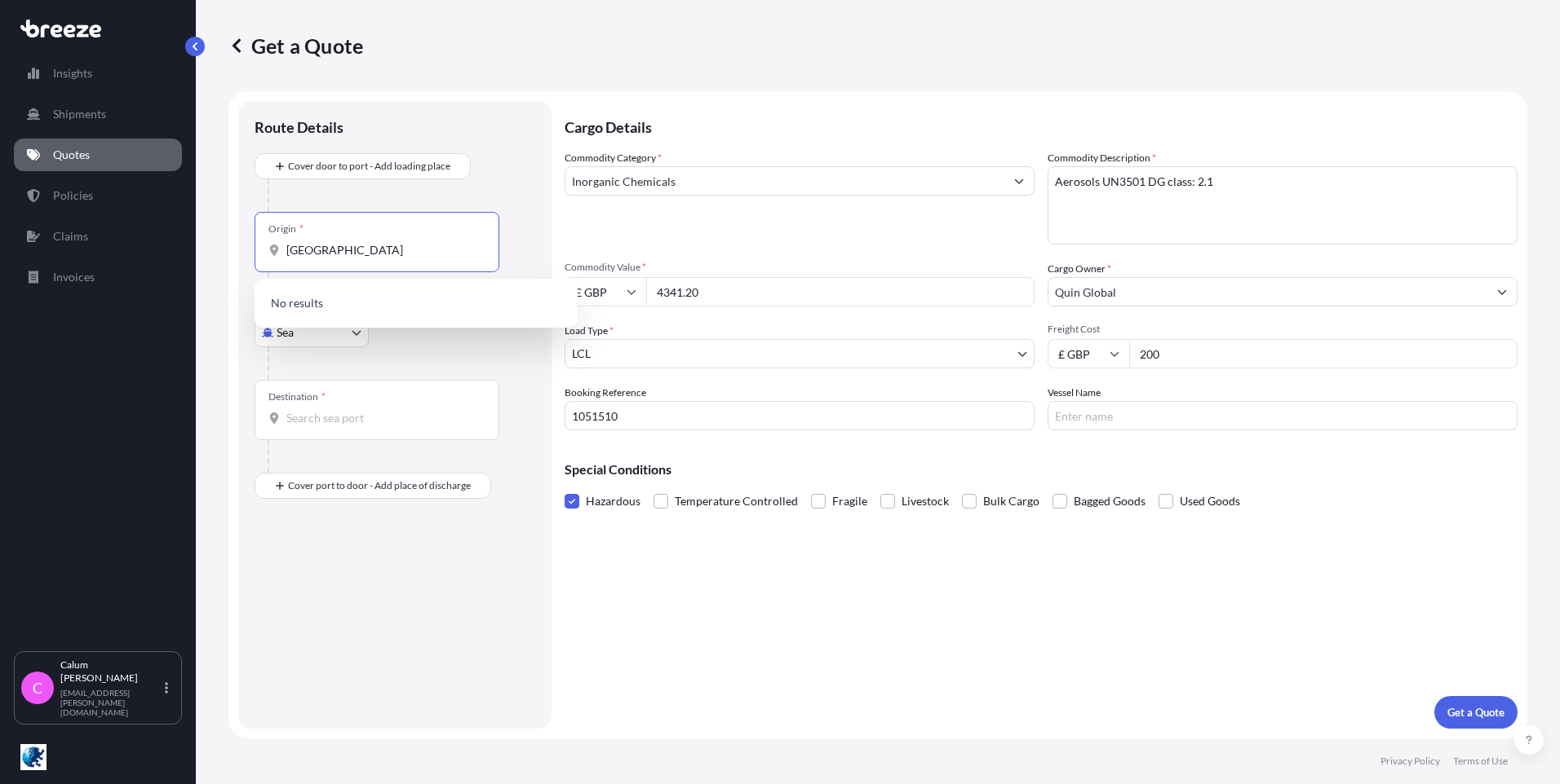
drag, startPoint x: 302, startPoint y: 243, endPoint x: 271, endPoint y: 240, distance: 31.1
click at [273, 236] on div "Origin * [GEOGRAPHIC_DATA]" at bounding box center [377, 242] width 245 height 60
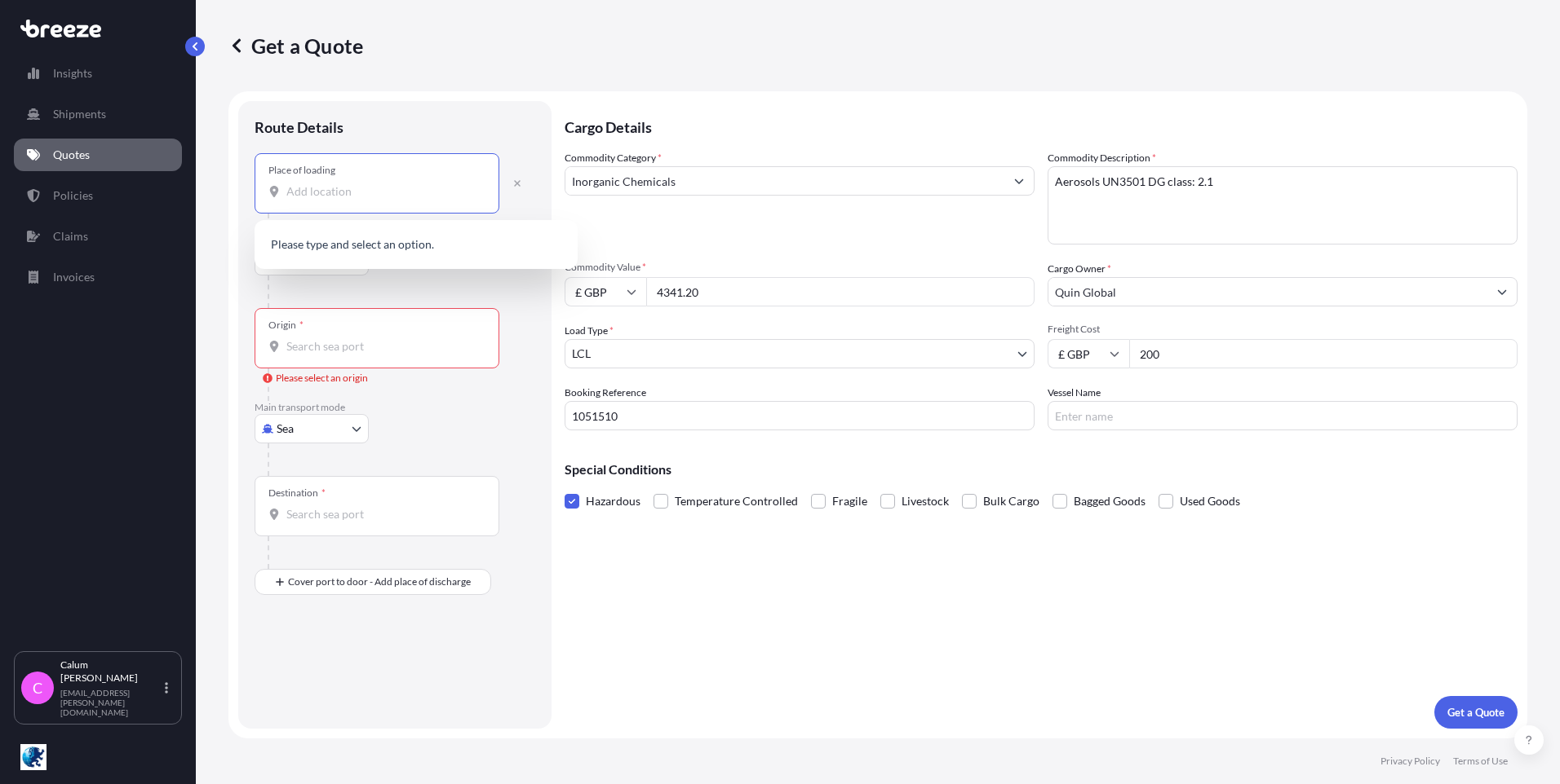
click at [318, 190] on input "Place of loading" at bounding box center [382, 191] width 192 height 16
type input "[GEOGRAPHIC_DATA]"
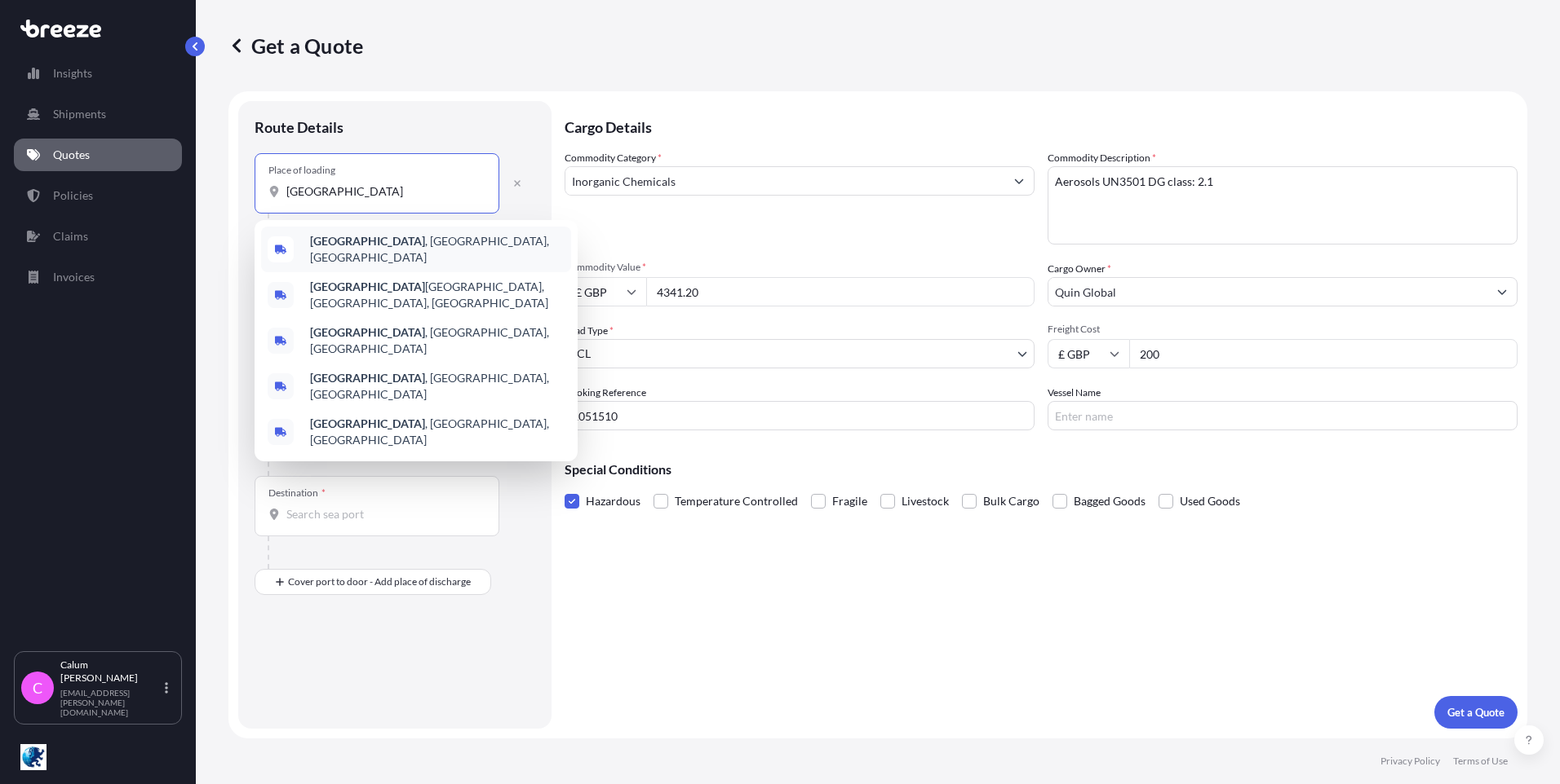
drag, startPoint x: 356, startPoint y: 194, endPoint x: 255, endPoint y: 192, distance: 101.0
click at [255, 192] on div "Place of loading [GEOGRAPHIC_DATA]" at bounding box center [377, 184] width 245 height 60
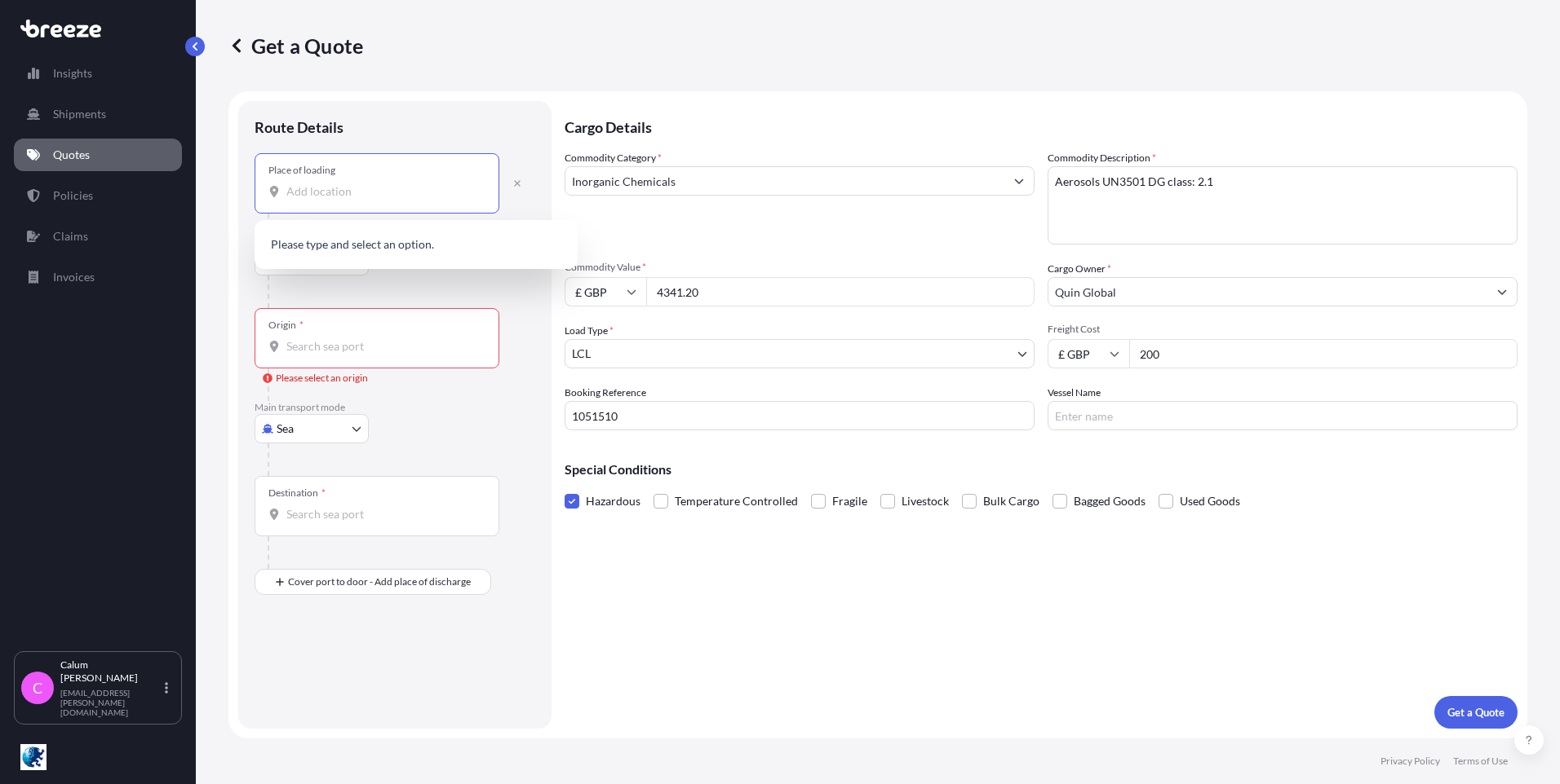
click at [346, 190] on input "Place of loading" at bounding box center [382, 191] width 192 height 16
click at [385, 191] on input "Place of loading" at bounding box center [382, 191] width 192 height 16
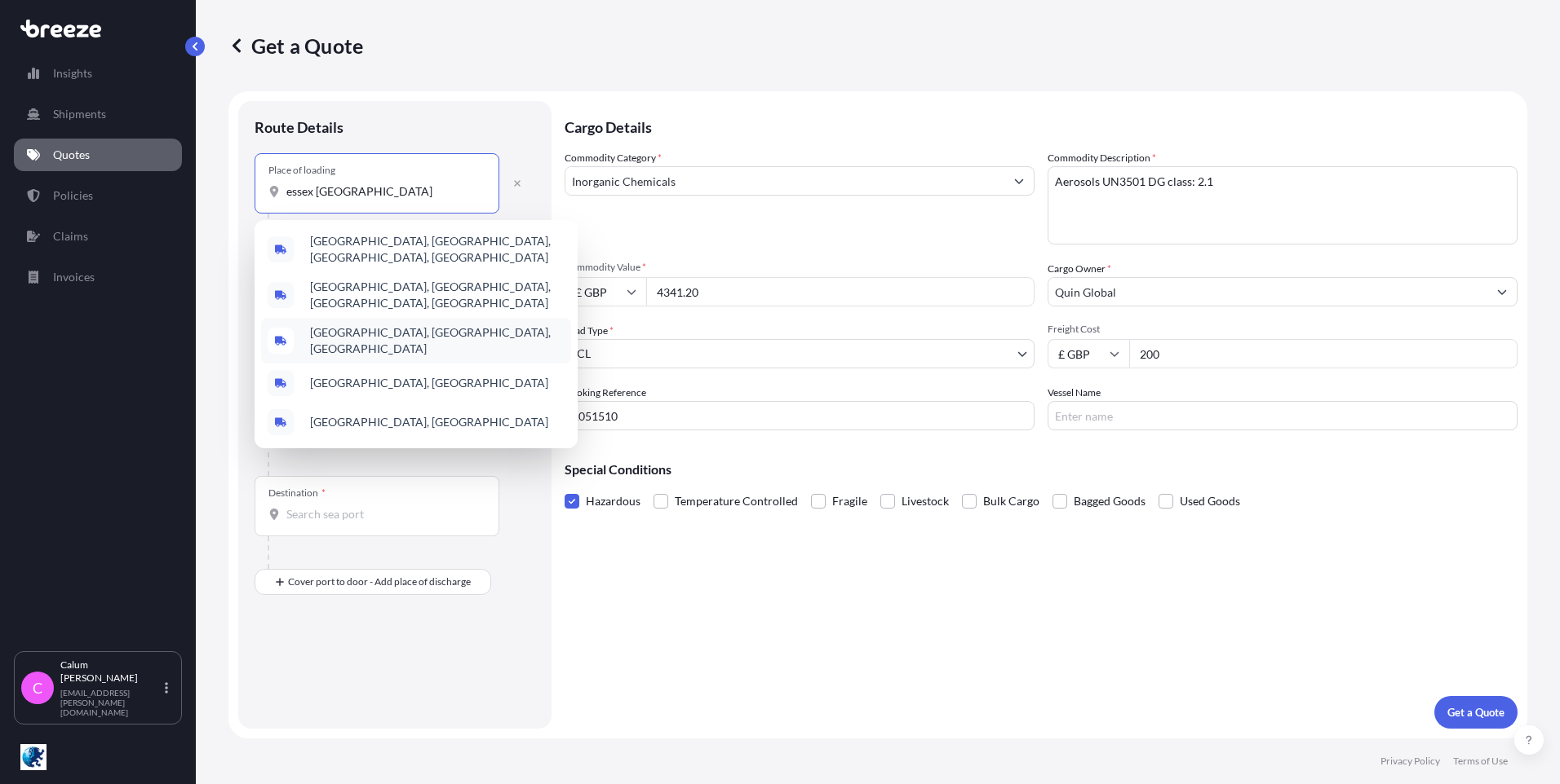
type input "essex [GEOGRAPHIC_DATA]"
drag, startPoint x: 314, startPoint y: 195, endPoint x: 266, endPoint y: 202, distance: 48.5
click at [266, 202] on div "Place of loading [GEOGRAPHIC_DATA] [GEOGRAPHIC_DATA]" at bounding box center [377, 184] width 245 height 60
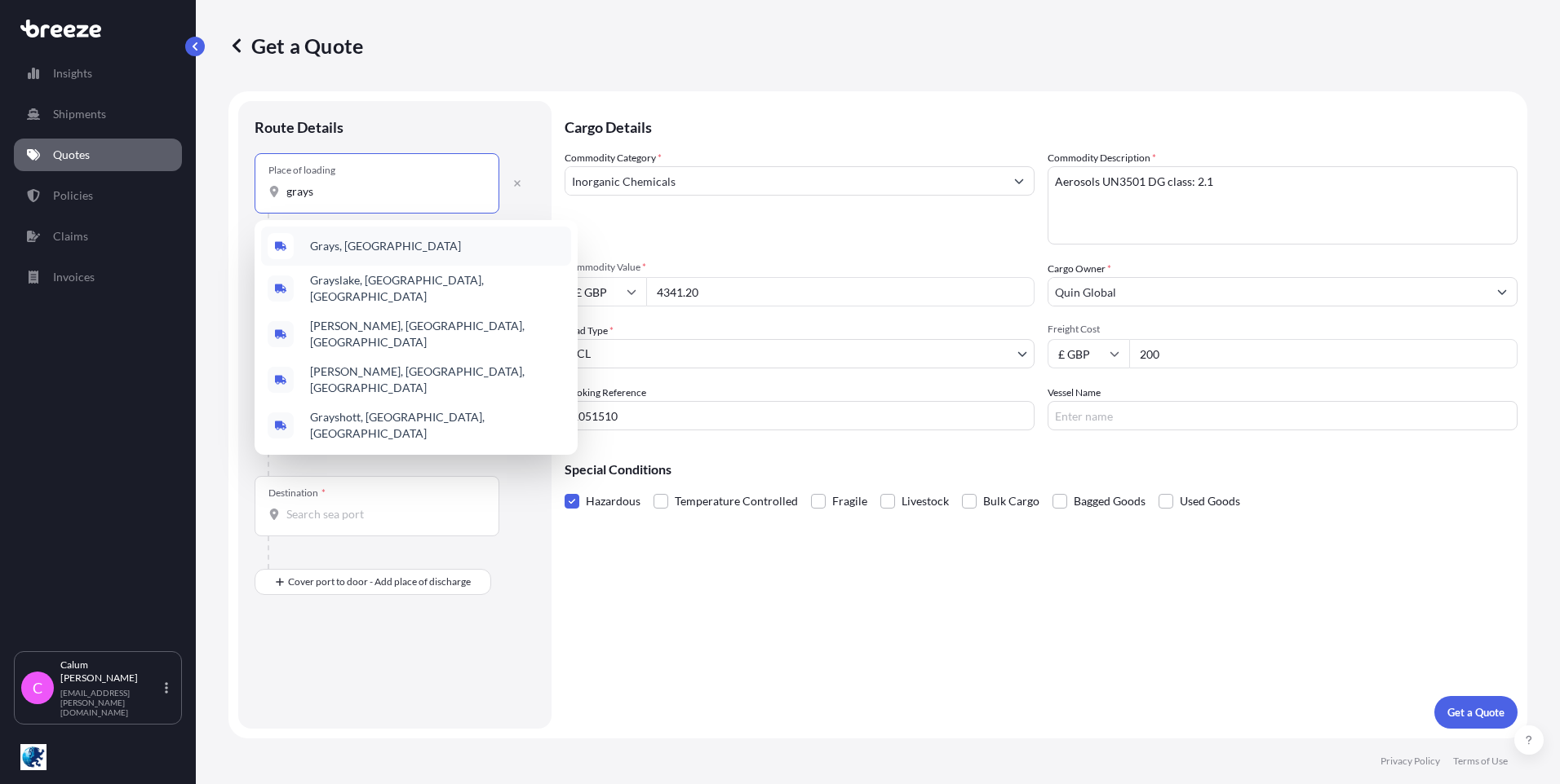
click at [328, 234] on div "Grays, [GEOGRAPHIC_DATA]" at bounding box center [416, 246] width 310 height 39
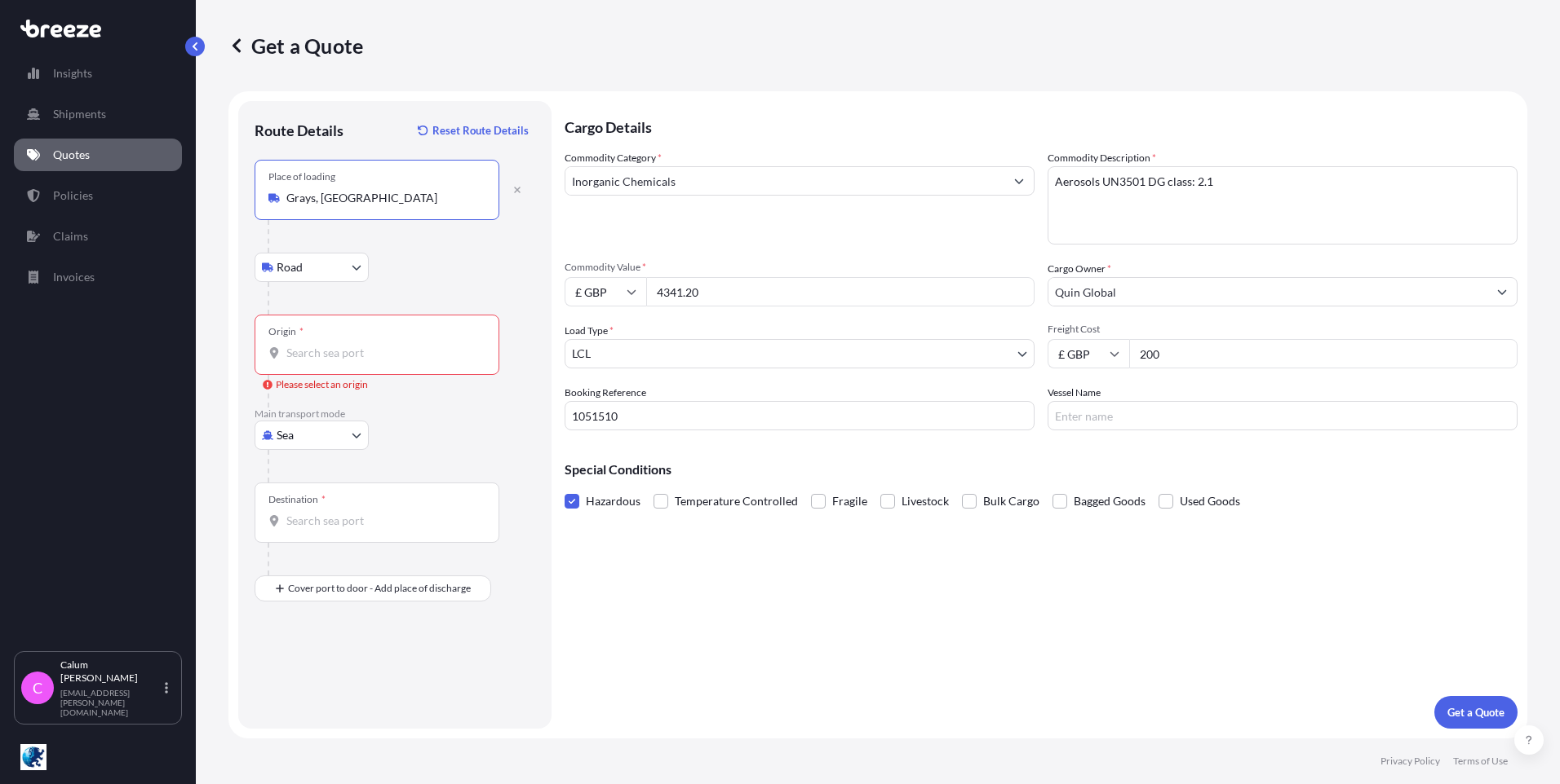
type input "Grays, [GEOGRAPHIC_DATA]"
click at [320, 345] on input "Origin * Please select an origin" at bounding box center [382, 352] width 192 height 16
click at [371, 358] on input "Origin * Please select an origin" at bounding box center [382, 352] width 192 height 16
type input "GBLGP - [GEOGRAPHIC_DATA], [GEOGRAPHIC_DATA]"
click at [300, 524] on input "Destination *" at bounding box center [382, 520] width 192 height 16
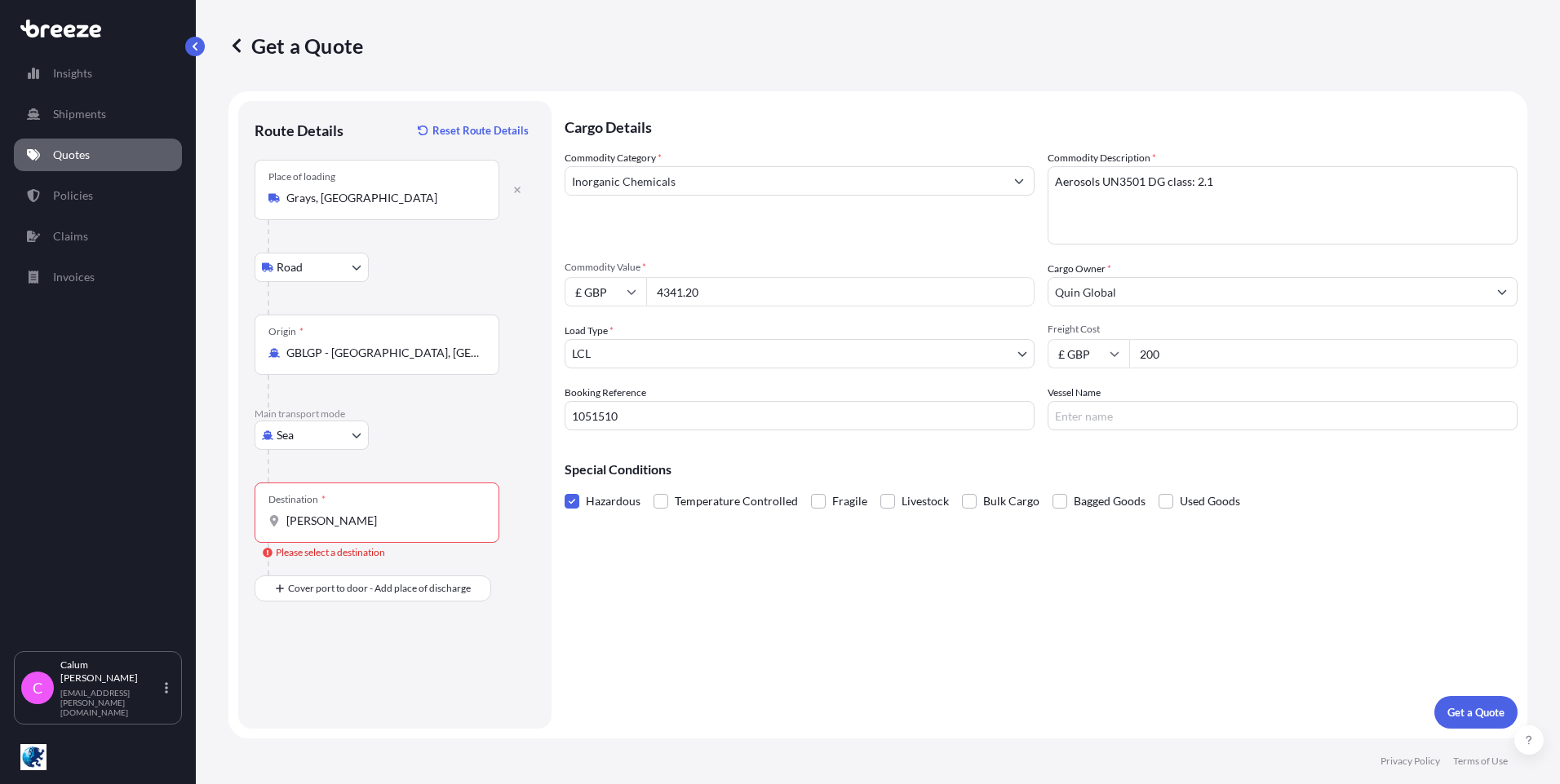
click at [352, 513] on input "[PERSON_NAME]" at bounding box center [382, 520] width 192 height 16
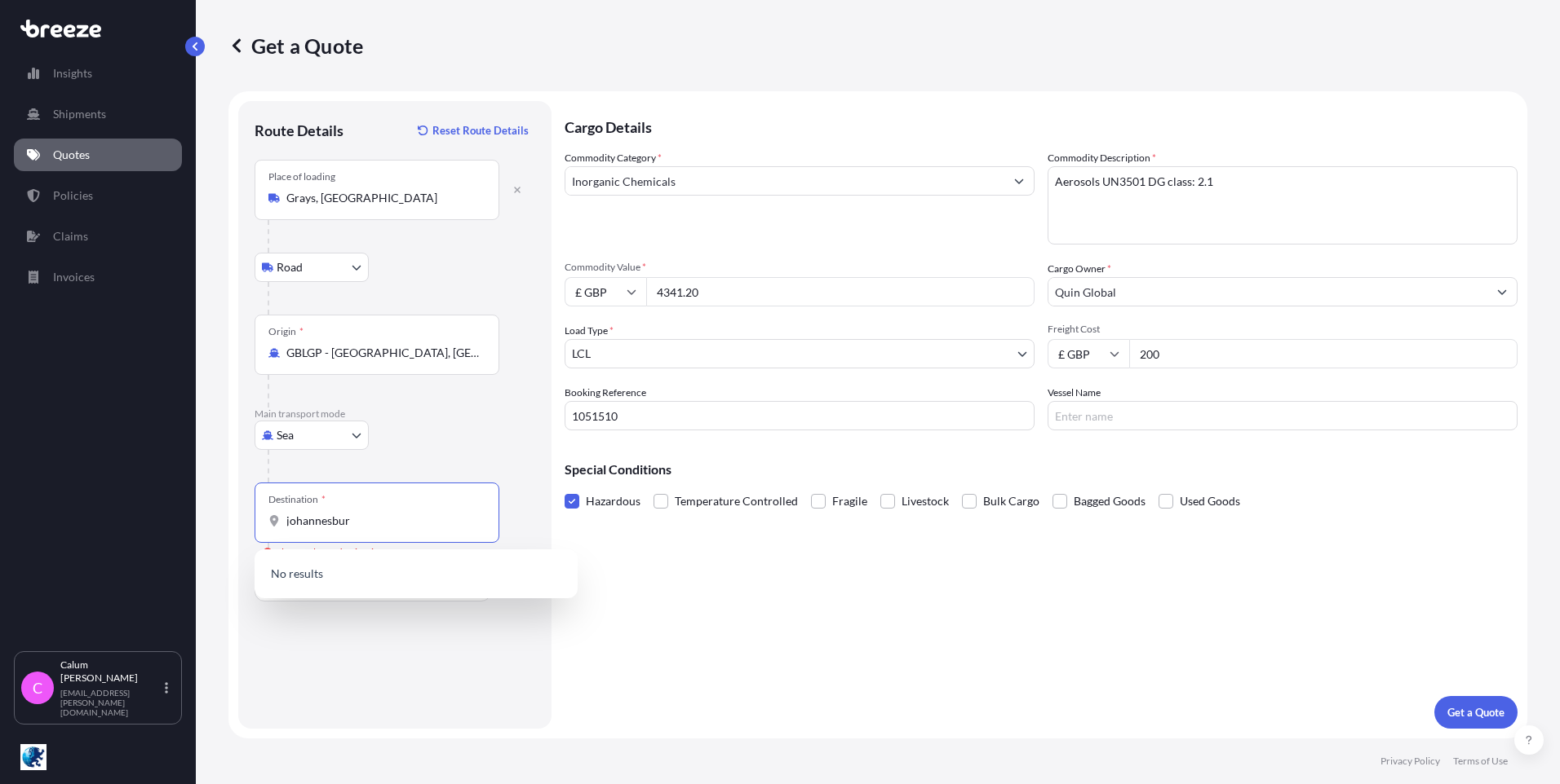
type input "[GEOGRAPHIC_DATA]"
drag, startPoint x: 371, startPoint y: 517, endPoint x: 203, endPoint y: 512, distance: 168.1
click at [203, 512] on div "Get a Quote Route Details Reset Route Details Place of loading Grays, UK Road R…" at bounding box center [877, 369] width 1363 height 738
type input "south af"
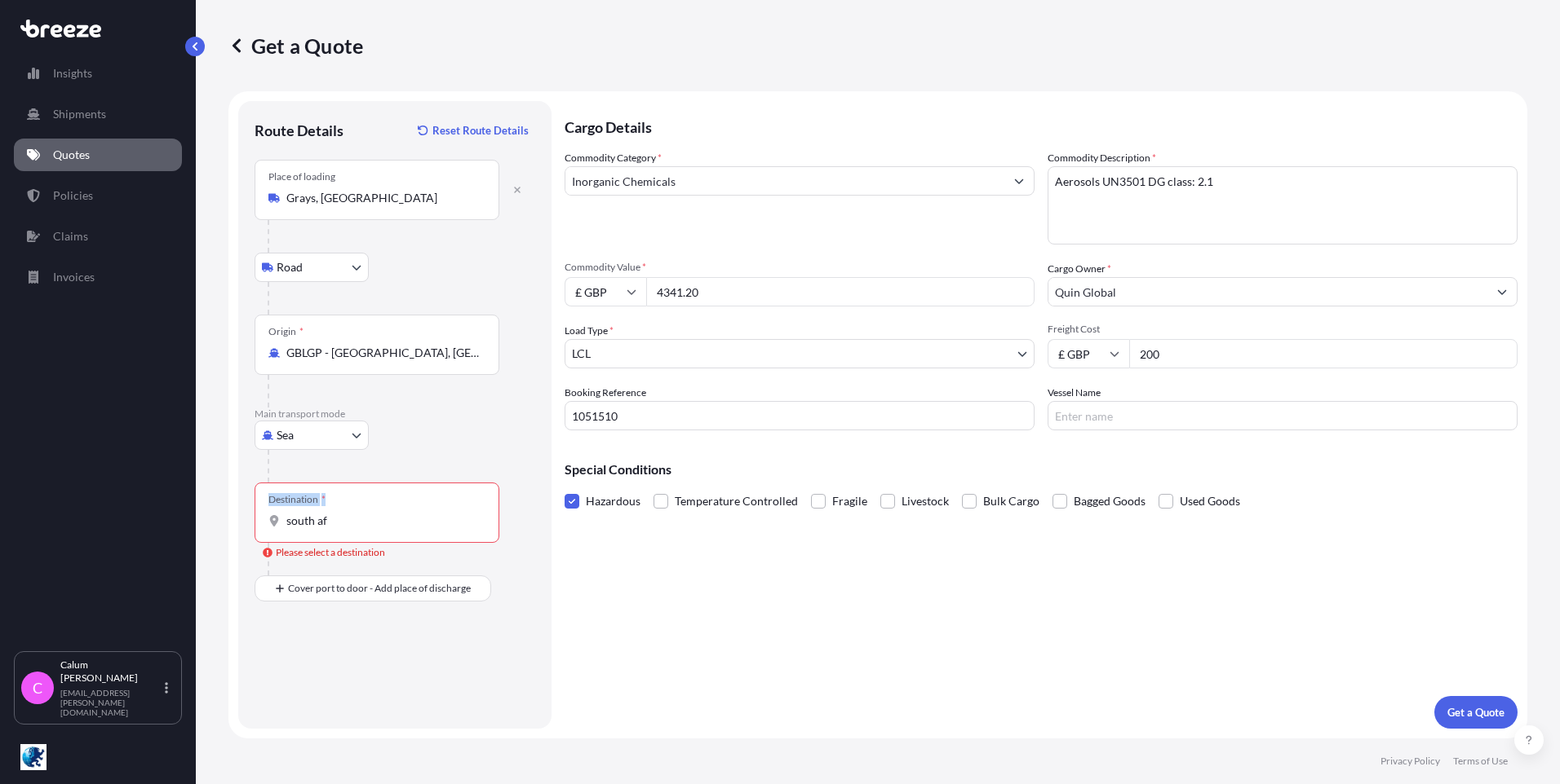
drag, startPoint x: 359, startPoint y: 512, endPoint x: 233, endPoint y: 492, distance: 127.6
click at [233, 492] on form "Route Details Reset Route Details Place of loading Grays, [GEOGRAPHIC_DATA] Roa…" at bounding box center [877, 414] width 1299 height 647
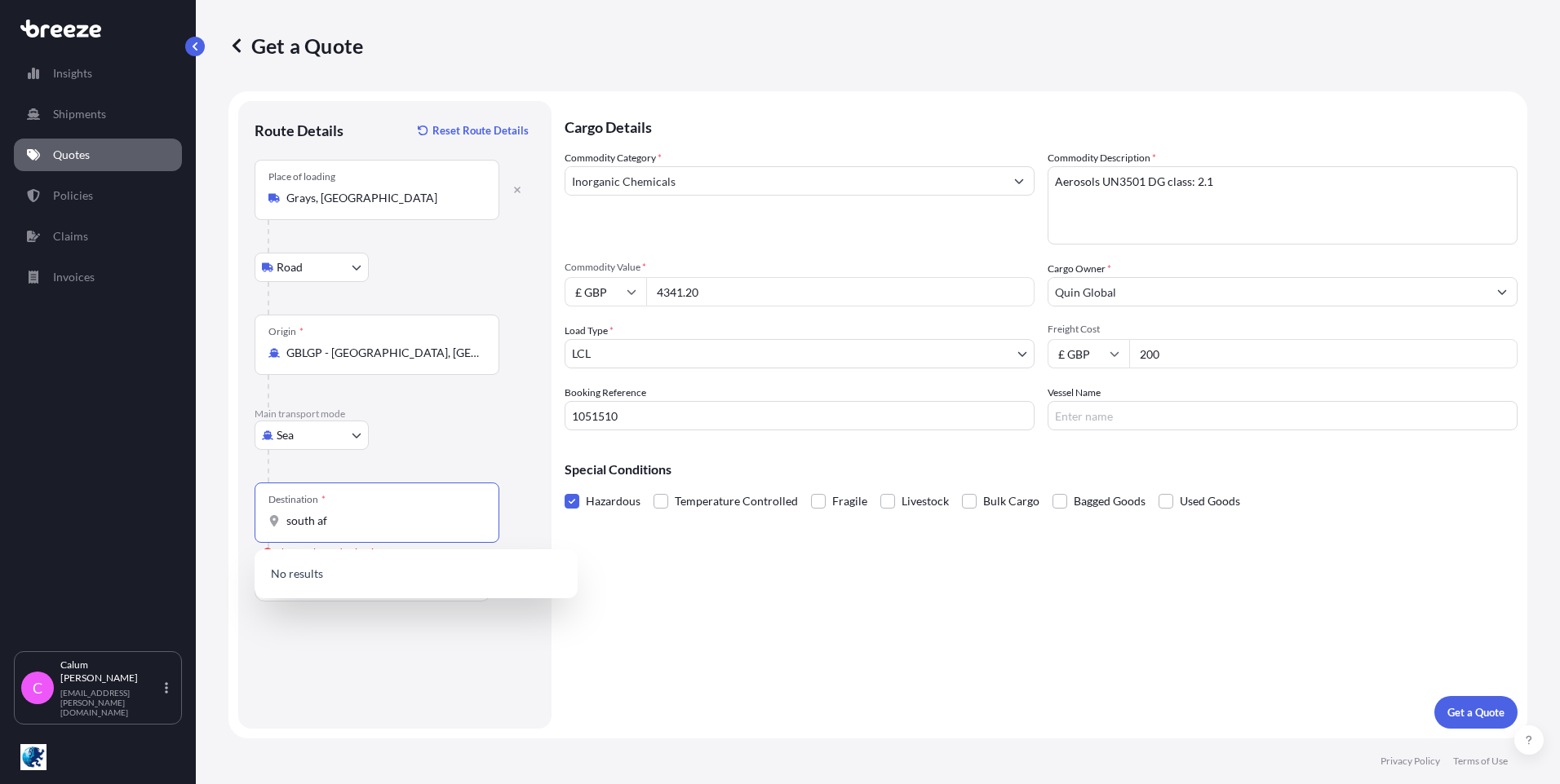
drag, startPoint x: 233, startPoint y: 492, endPoint x: 340, endPoint y: 520, distance: 110.6
click at [340, 520] on input "south af" at bounding box center [382, 520] width 192 height 16
drag, startPoint x: 337, startPoint y: 522, endPoint x: 265, endPoint y: 516, distance: 72.2
click at [265, 516] on div "Destination * south af" at bounding box center [377, 513] width 245 height 60
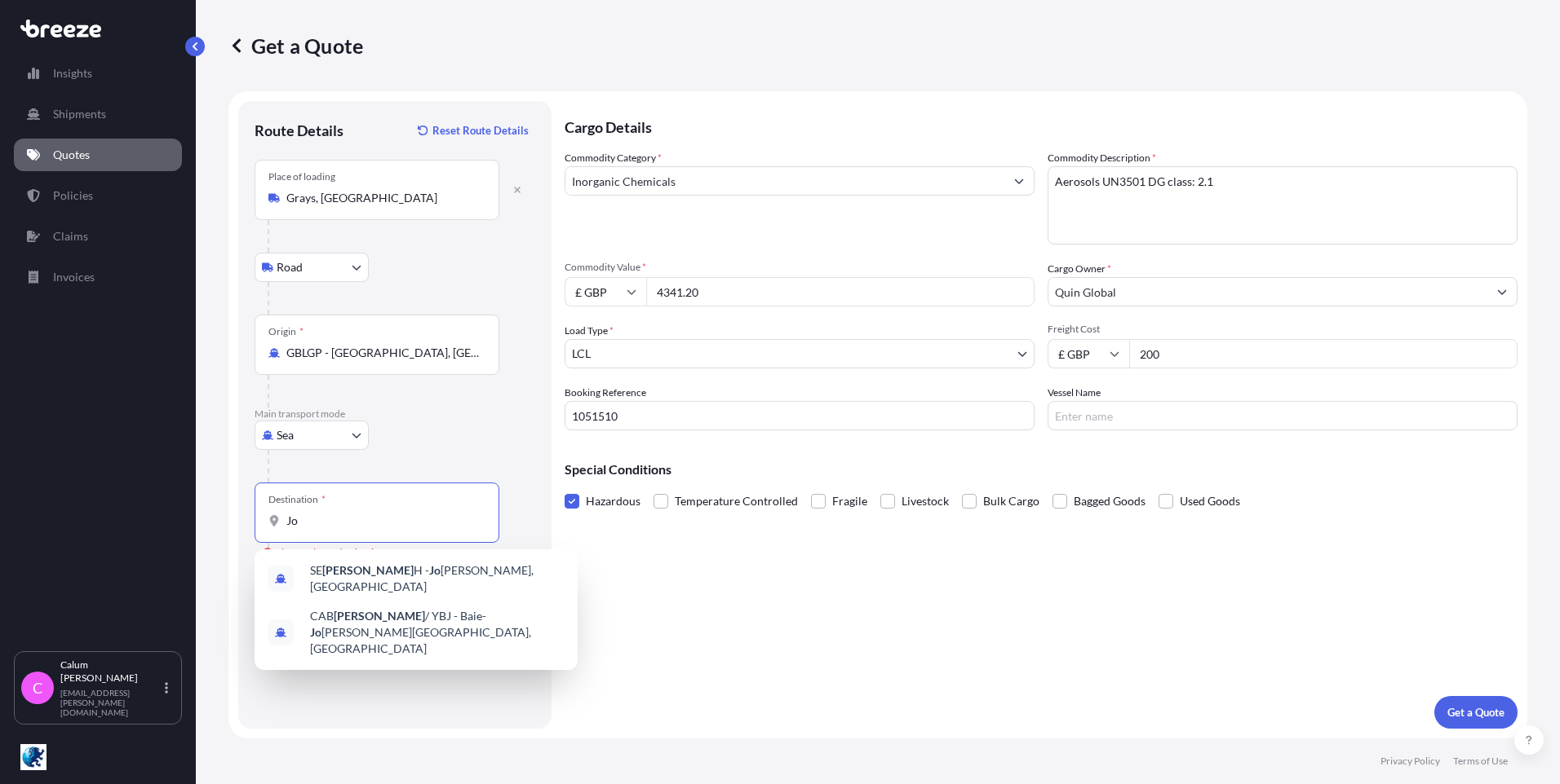
type input "J"
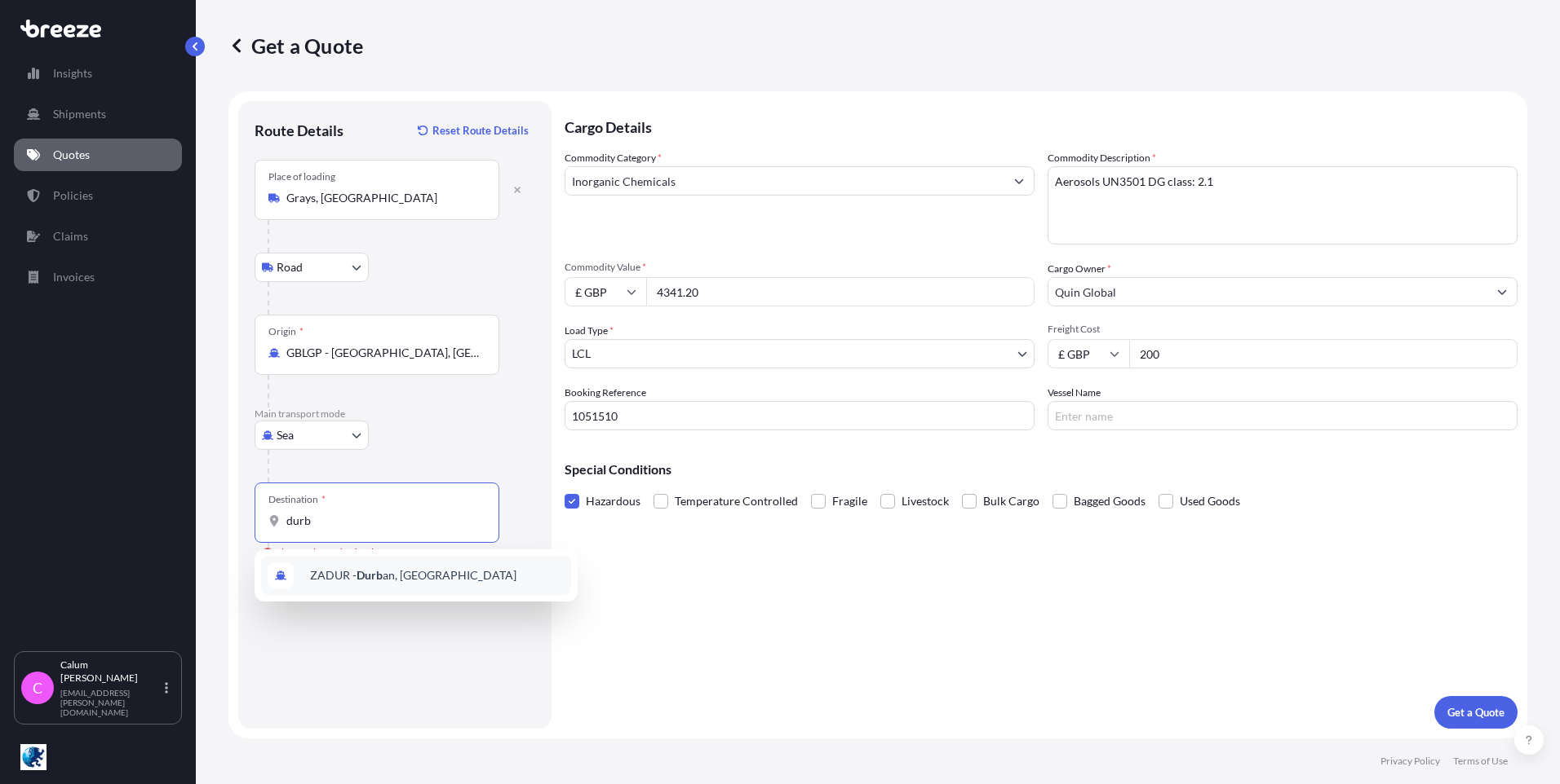
click at [353, 569] on span "ZADUR - Durb an, [GEOGRAPHIC_DATA]" at bounding box center [413, 576] width 206 height 16
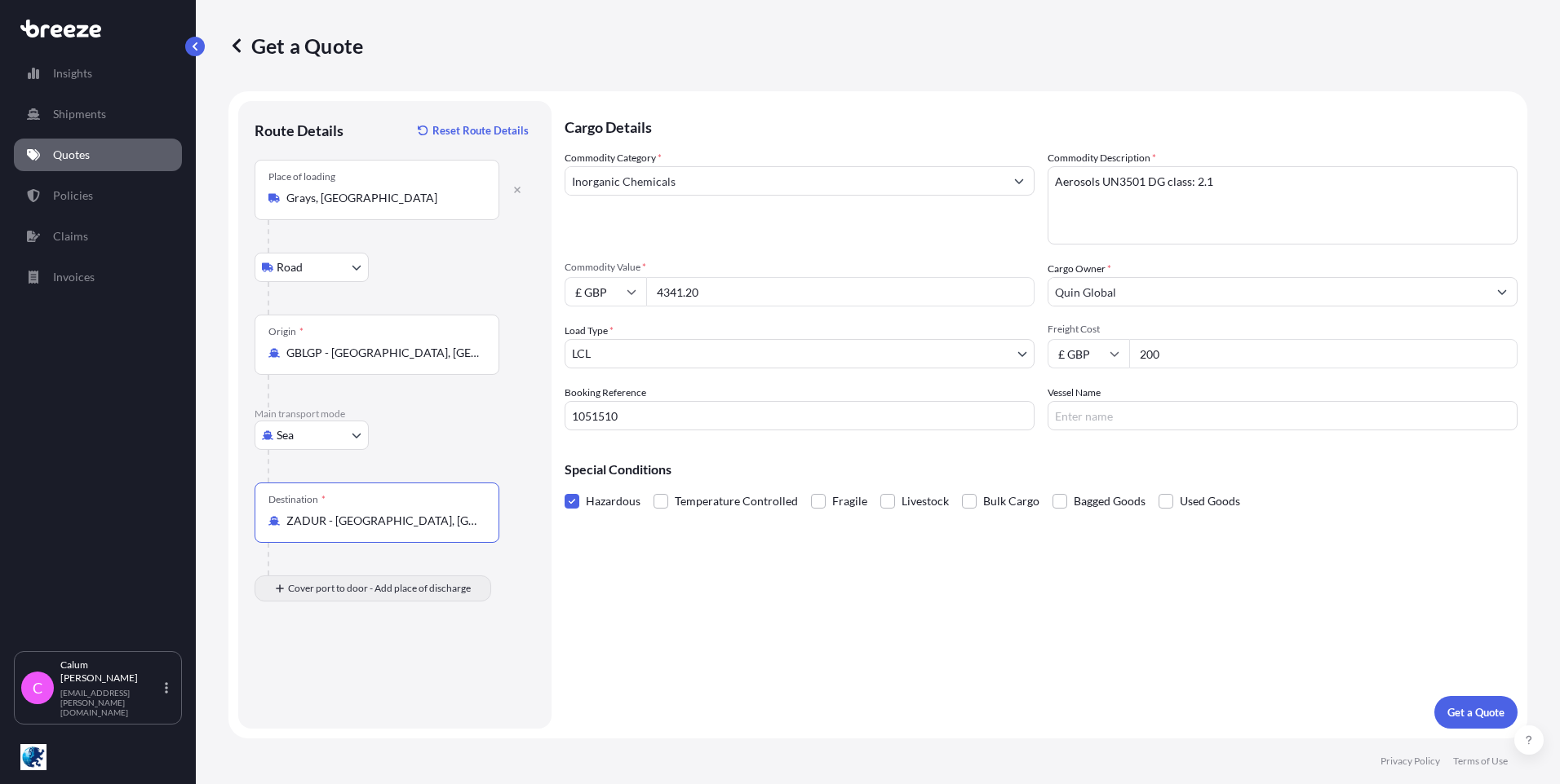
type input "ZADUR - [GEOGRAPHIC_DATA], [GEOGRAPHIC_DATA]"
click at [303, 670] on input "Place of Discharge" at bounding box center [382, 675] width 192 height 16
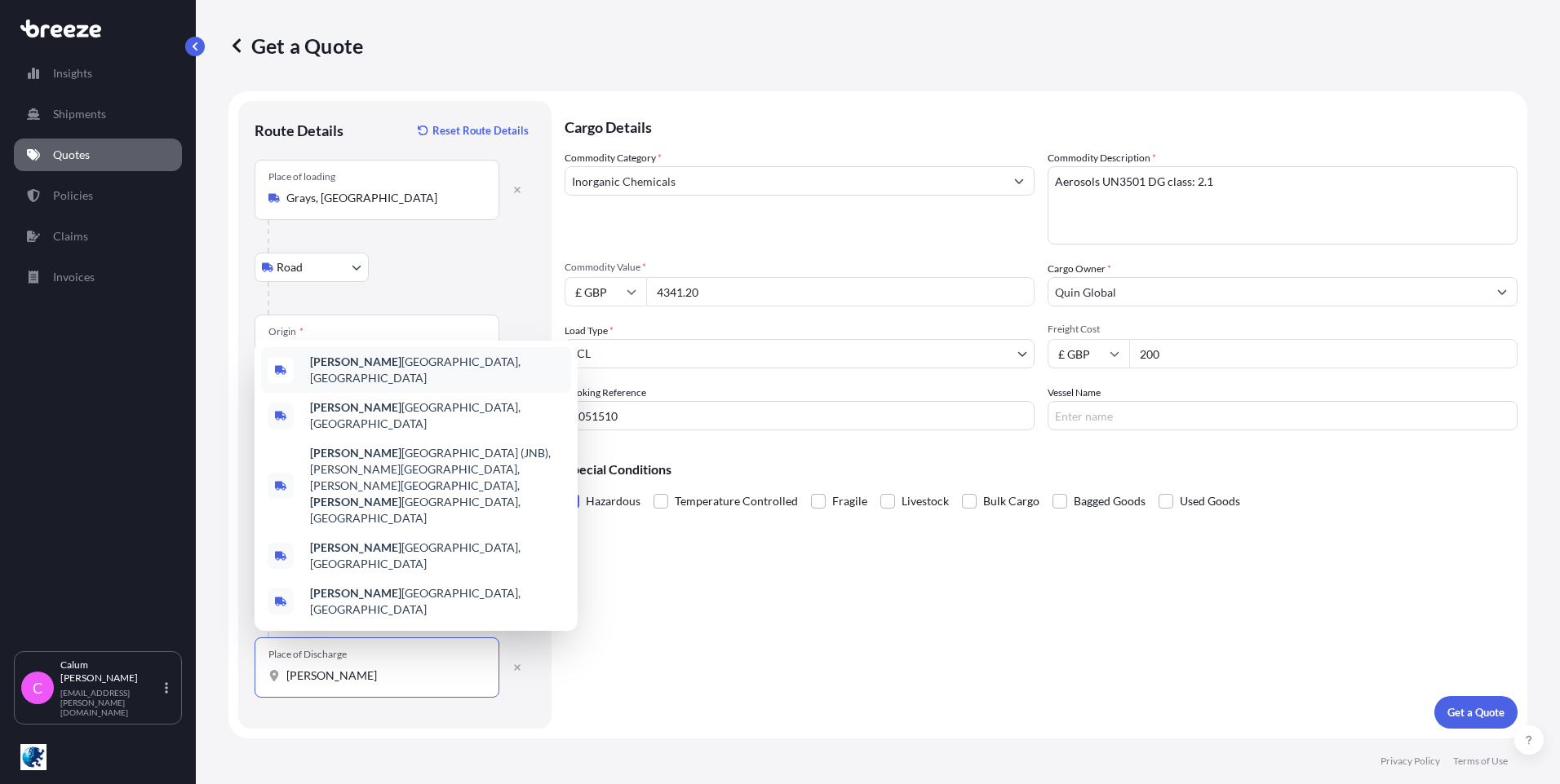
click at [396, 387] on span "[PERSON_NAME], [GEOGRAPHIC_DATA]" at bounding box center [437, 370] width 254 height 33
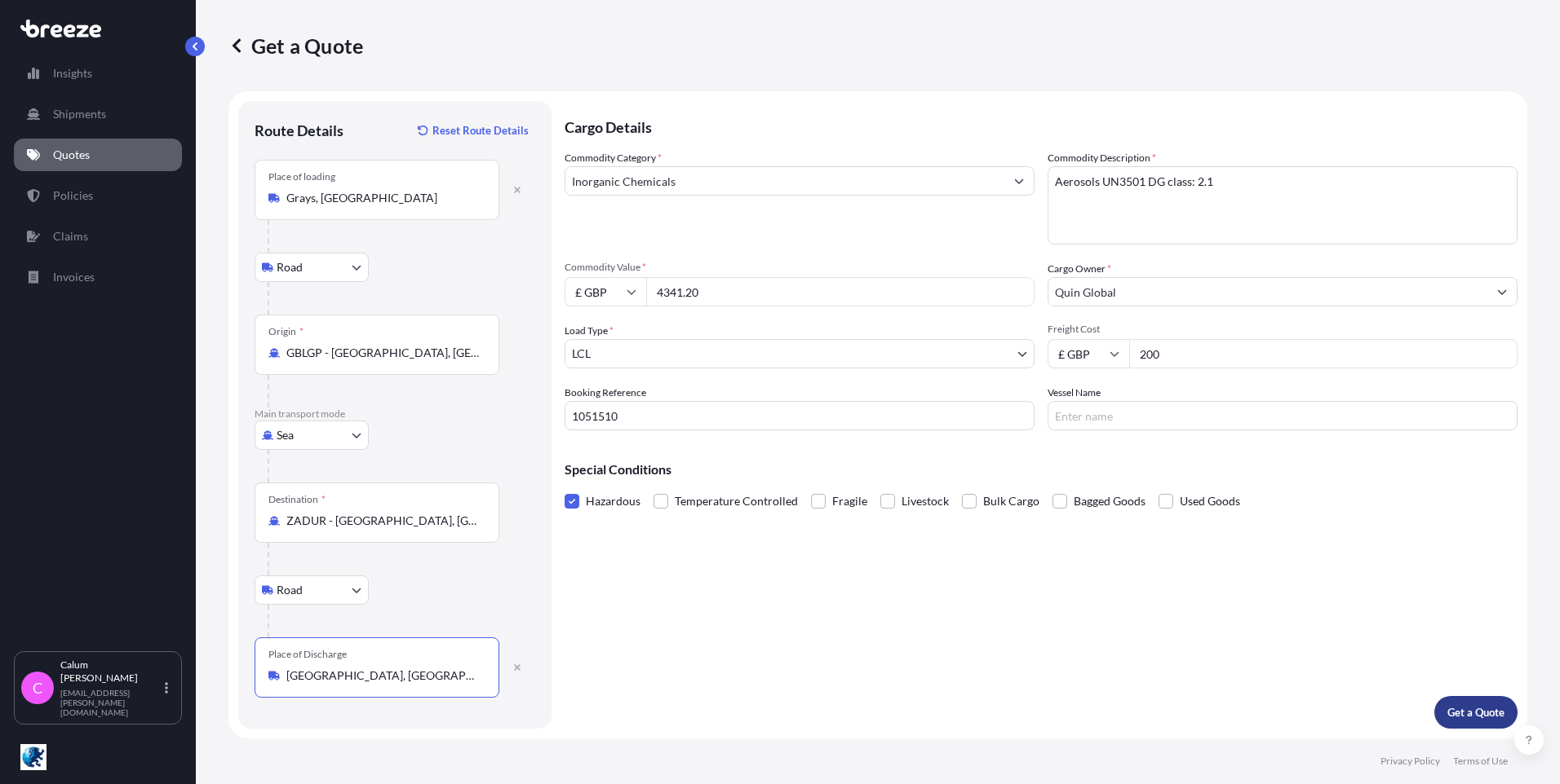
type input "[GEOGRAPHIC_DATA], [GEOGRAPHIC_DATA]"
click at [1491, 705] on p "Get a Quote" at bounding box center [1476, 712] width 57 height 16
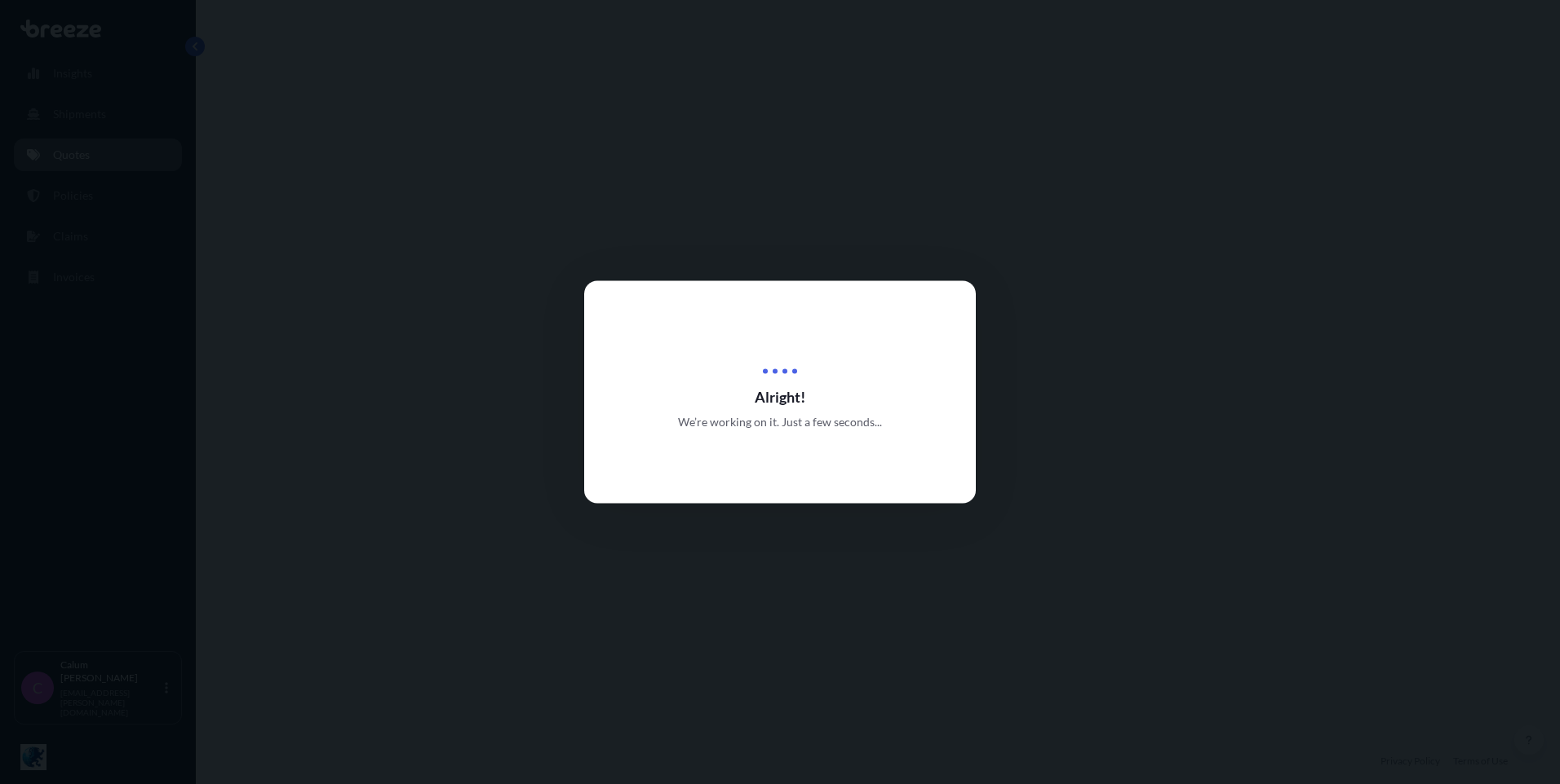
select select "Road"
select select "Sea"
select select "Road"
select select "1"
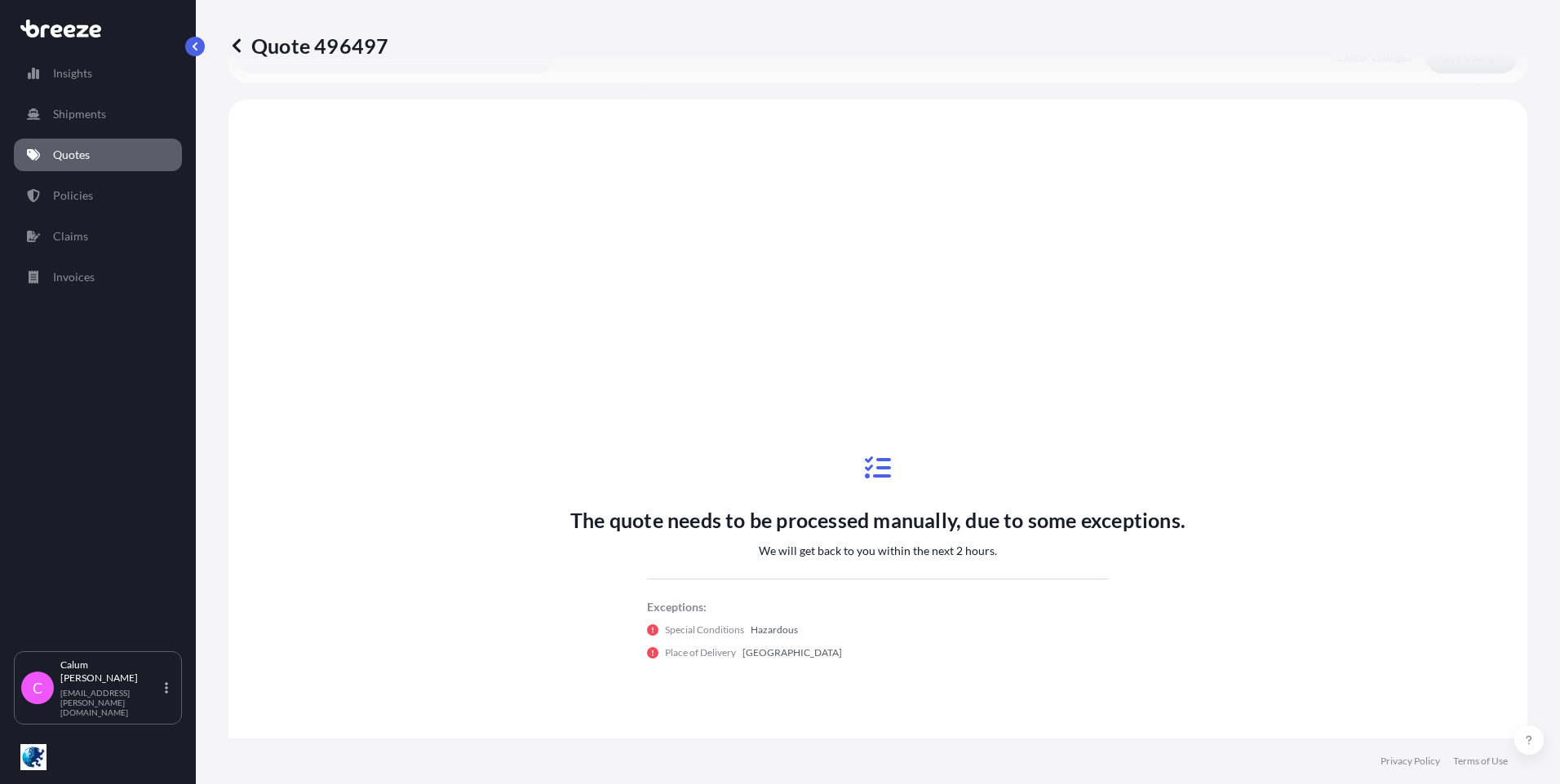
scroll to position [652, 0]
